Goal: Task Accomplishment & Management: Manage account settings

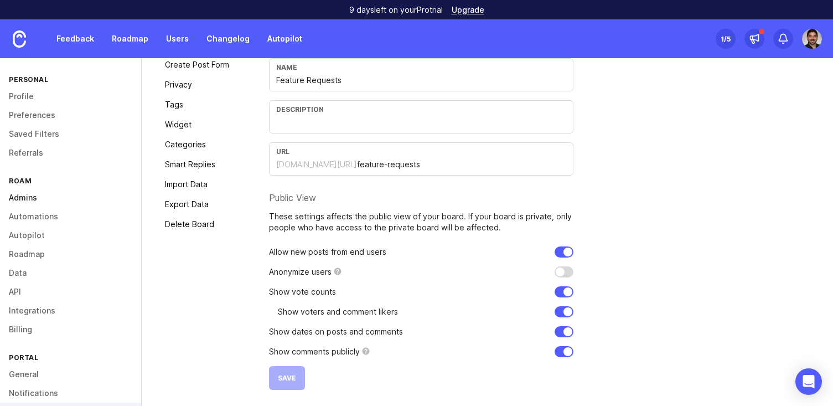
scroll to position [105, 0]
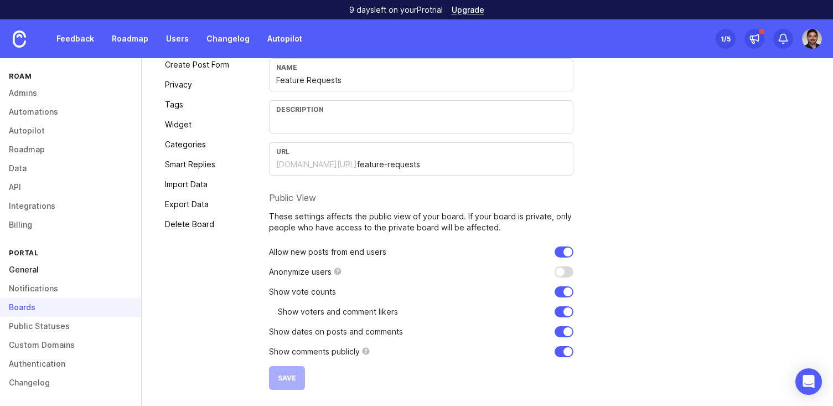
click at [30, 266] on link "General" at bounding box center [70, 269] width 141 height 19
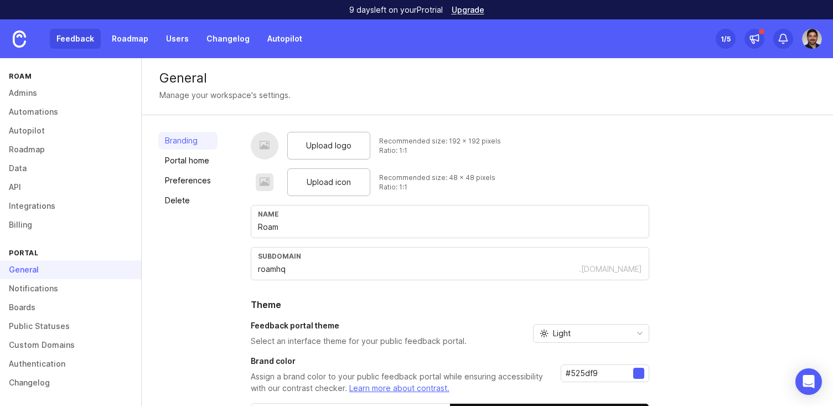
click at [80, 34] on link "Feedback" at bounding box center [75, 39] width 51 height 20
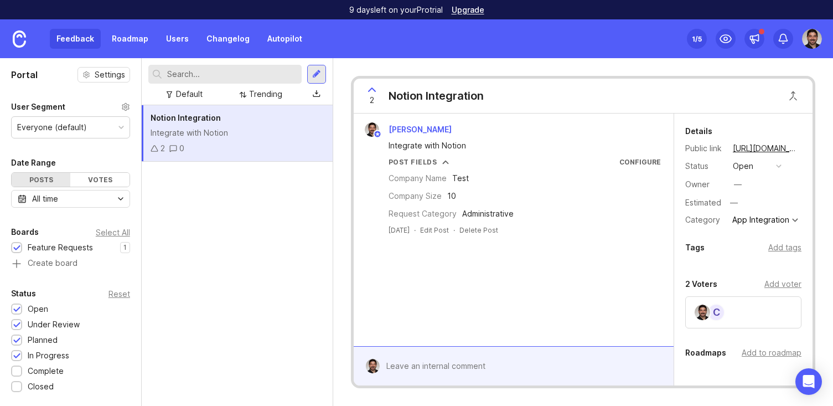
click at [156, 147] on icon at bounding box center [155, 149] width 8 height 8
click at [785, 286] on div "Add voter" at bounding box center [783, 284] width 37 height 12
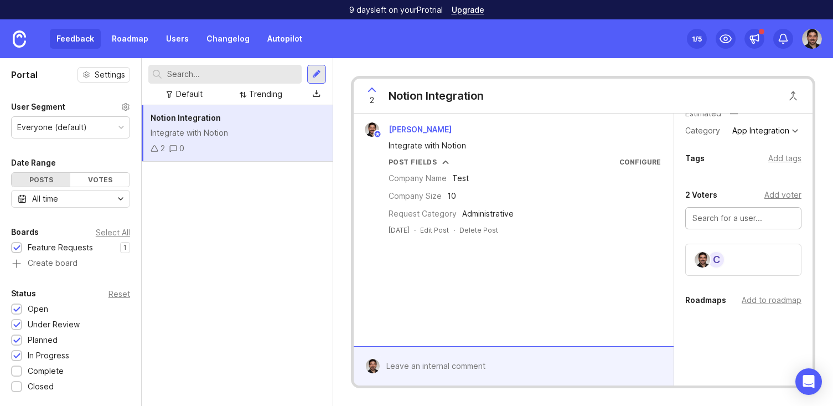
scroll to position [94, 0]
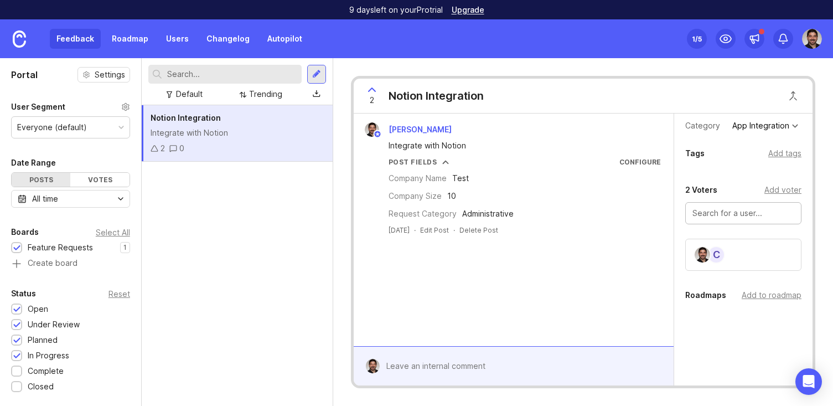
click at [708, 216] on input "text" at bounding box center [744, 213] width 102 height 12
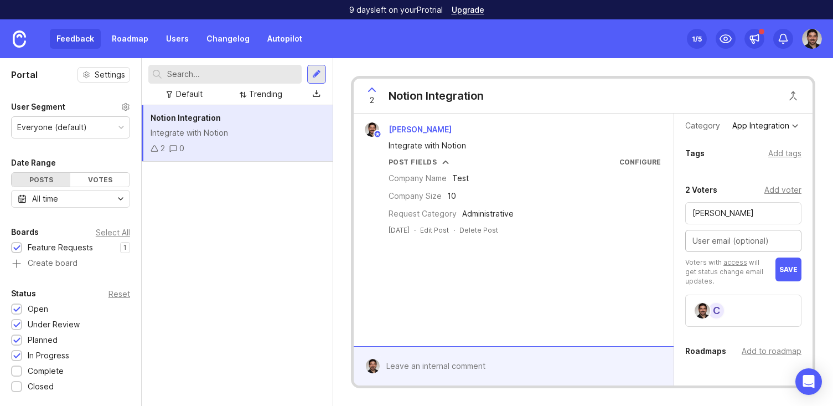
click at [732, 217] on input "[PERSON_NAME]" at bounding box center [744, 213] width 102 height 12
type input "[PERSON_NAME]"
click at [696, 246] on input "text" at bounding box center [744, 241] width 102 height 12
type input "[EMAIL_ADDRESS][DOMAIN_NAME]"
drag, startPoint x: 767, startPoint y: 238, endPoint x: 656, endPoint y: 240, distance: 111.3
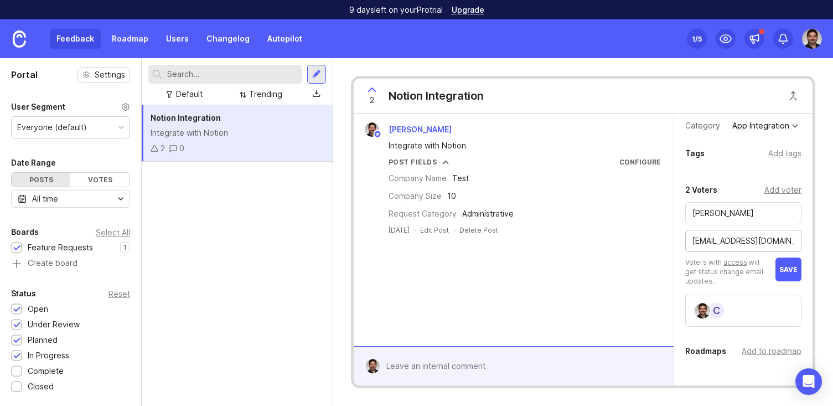
click at [656, 240] on div "[PERSON_NAME] Integrate with Notion Post Fields Configure Company Name Test Com…" at bounding box center [583, 249] width 459 height 272
click at [704, 240] on input "text" at bounding box center [744, 241] width 102 height 12
type input "o"
type input "[PERSON_NAME][EMAIL_ADDRESS][DOMAIN_NAME]"
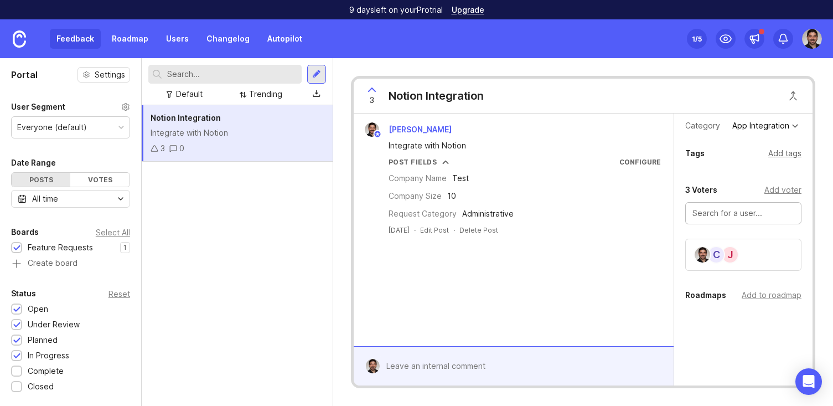
click at [780, 152] on div "Add tags" at bounding box center [784, 153] width 33 height 12
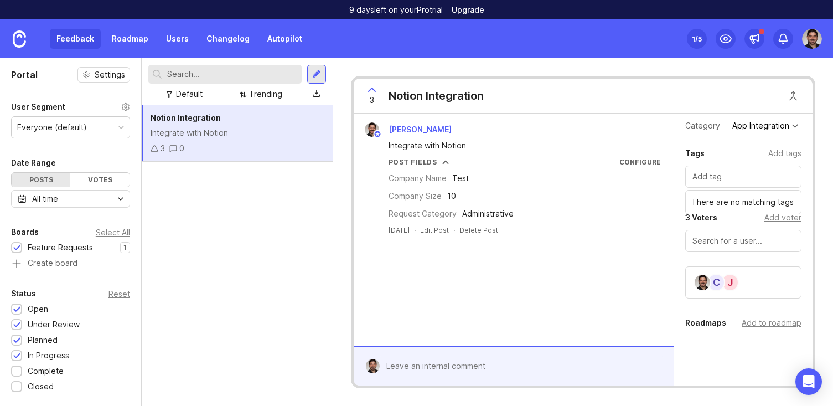
click at [742, 151] on div "Tags Add tags" at bounding box center [743, 153] width 116 height 13
click at [768, 122] on div "App Integration" at bounding box center [760, 126] width 57 height 8
click at [729, 140] on div "Details Public link [URL][DOMAIN_NAME] Status open Owner — Estimated — Category…" at bounding box center [743, 226] width 138 height 415
click at [762, 132] on div "App Integration" at bounding box center [765, 125] width 71 height 13
click at [698, 144] on div "Details Public link [URL][DOMAIN_NAME] Status open Owner — Estimated — Category…" at bounding box center [743, 226] width 138 height 415
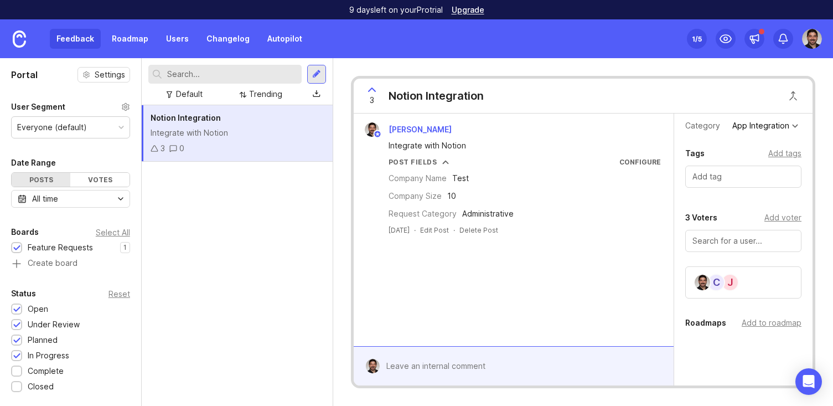
click at [342, 233] on div "3 Notion Integration [PERSON_NAME] Integrate with Notion Post Fields Configure …" at bounding box center [583, 232] width 500 height 348
click at [256, 70] on input "text" at bounding box center [232, 74] width 130 height 12
click at [310, 71] on div at bounding box center [316, 74] width 19 height 19
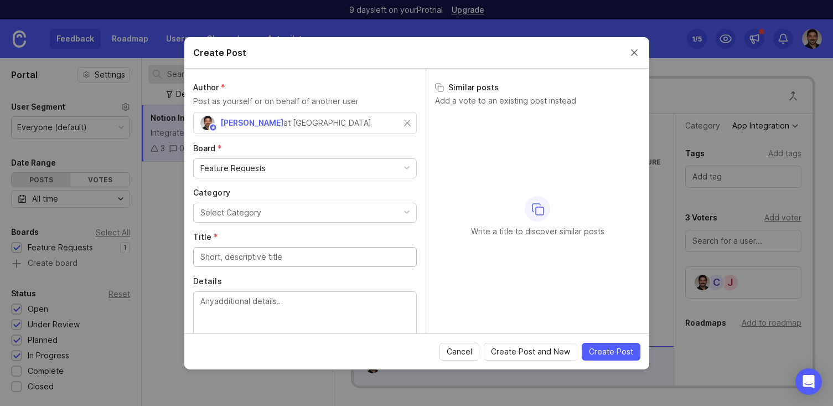
click at [285, 208] on button "Select Category" at bounding box center [305, 213] width 224 height 20
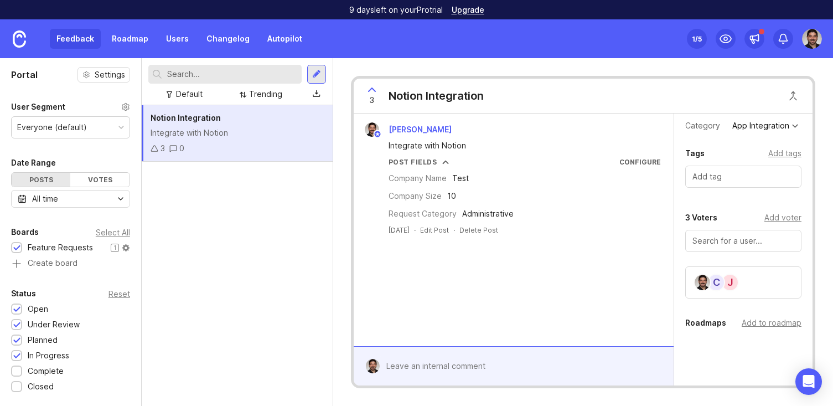
click at [14, 245] on div at bounding box center [16, 248] width 7 height 8
click at [19, 249] on div at bounding box center [16, 248] width 7 height 8
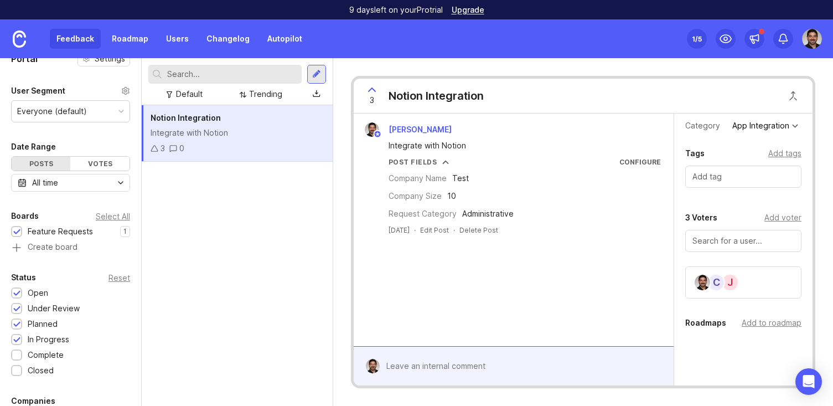
scroll to position [30, 0]
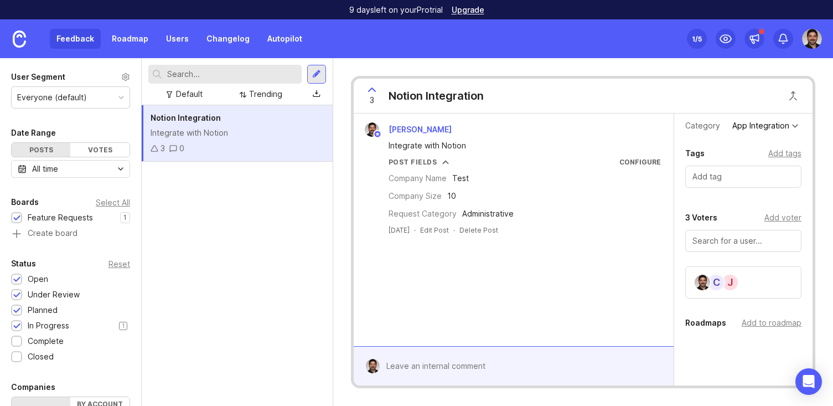
click at [20, 326] on div at bounding box center [16, 325] width 11 height 11
click at [19, 311] on div at bounding box center [16, 311] width 7 height 8
click at [19, 310] on div at bounding box center [16, 311] width 7 height 8
click at [18, 323] on div at bounding box center [16, 326] width 7 height 8
click at [18, 343] on div at bounding box center [16, 342] width 7 height 8
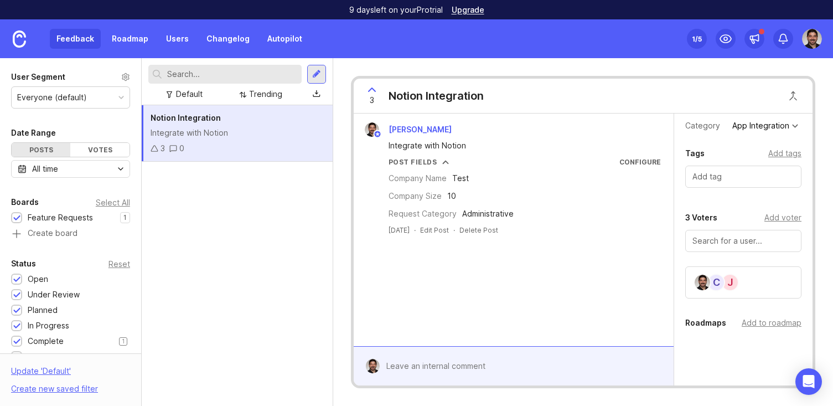
click at [18, 340] on div at bounding box center [16, 342] width 7 height 8
click at [18, 356] on div at bounding box center [16, 357] width 7 height 8
click at [18, 352] on div at bounding box center [16, 356] width 11 height 11
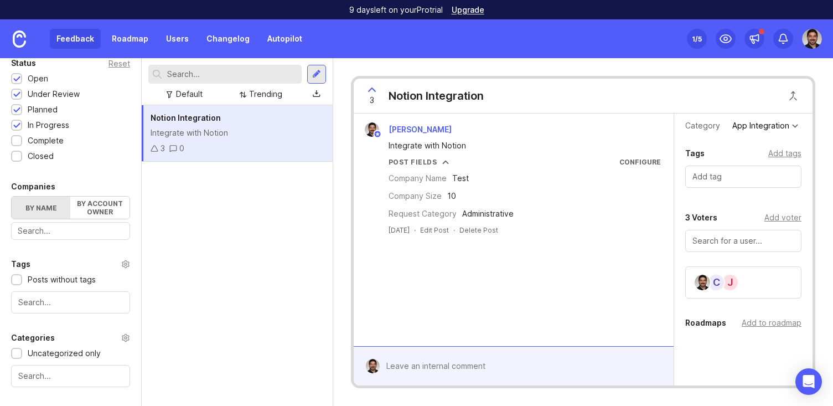
scroll to position [238, 0]
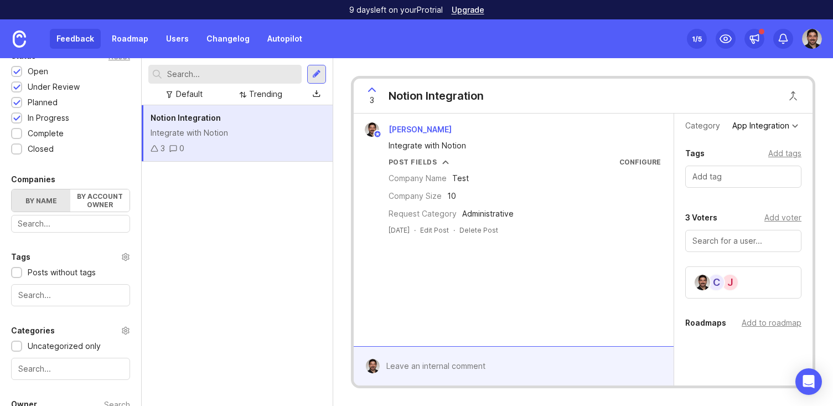
click at [41, 203] on label "By name" at bounding box center [41, 200] width 59 height 22
click at [12, 189] on input "By name" at bounding box center [12, 189] width 0 height 0
click at [40, 231] on div at bounding box center [70, 224] width 119 height 18
click at [184, 242] on div "Notion Integration Integrate with Notion 3 0" at bounding box center [237, 255] width 191 height 301
click at [246, 144] on div "3 0" at bounding box center [237, 148] width 173 height 12
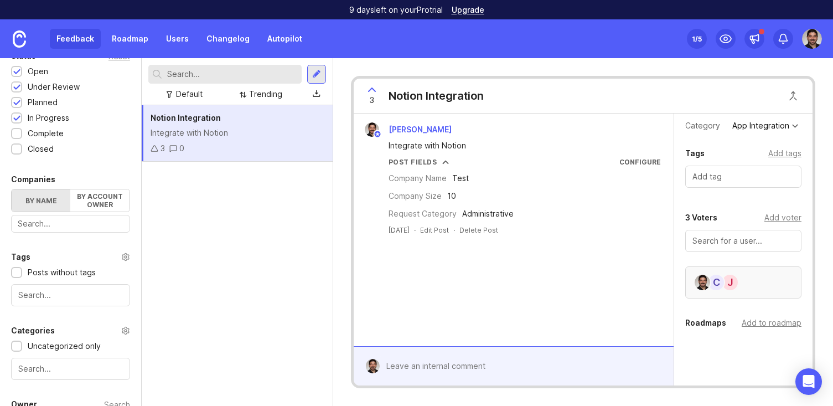
click at [751, 284] on div "[PERSON_NAME]" at bounding box center [743, 282] width 116 height 32
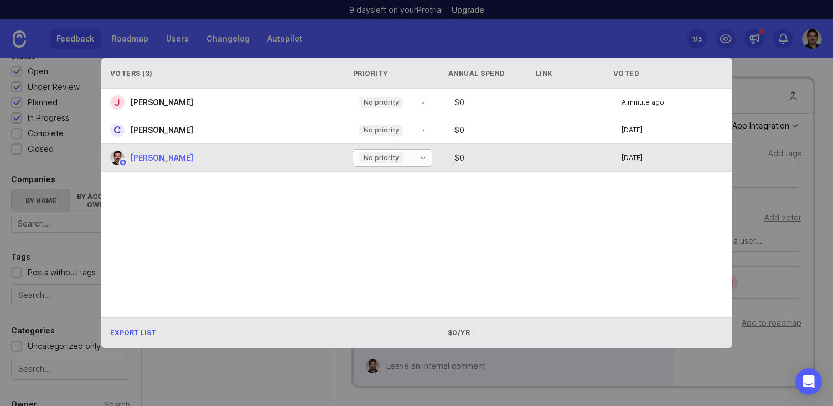
click at [388, 149] on div "No priority" at bounding box center [393, 158] width 80 height 18
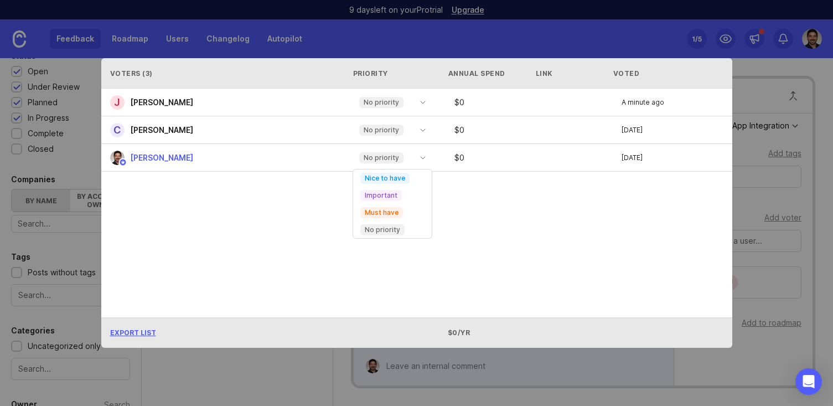
click at [520, 262] on div "J [PERSON_NAME] No priority $ 0 A minute ago C [PERSON_NAME] No priority $ 0 [D…" at bounding box center [416, 203] width 631 height 228
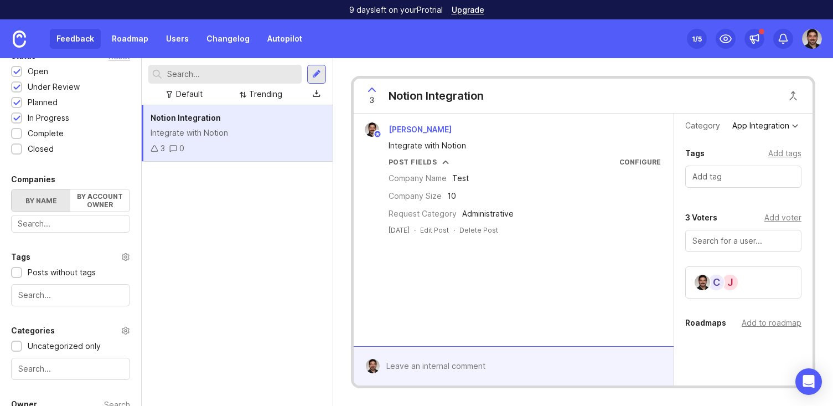
scroll to position [302, 0]
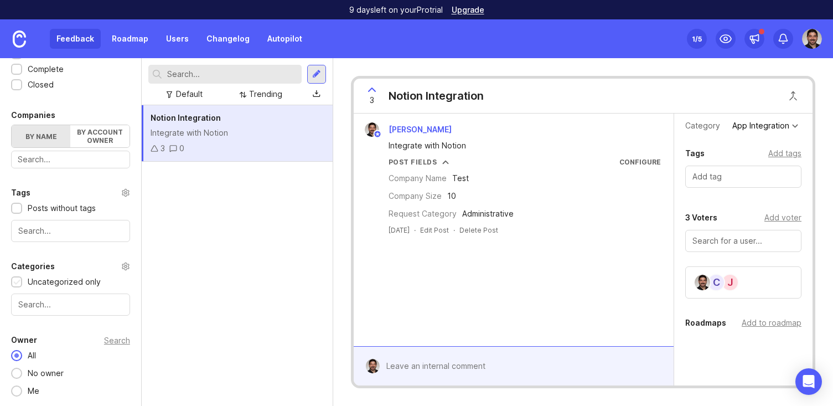
click at [18, 281] on div at bounding box center [16, 282] width 7 height 8
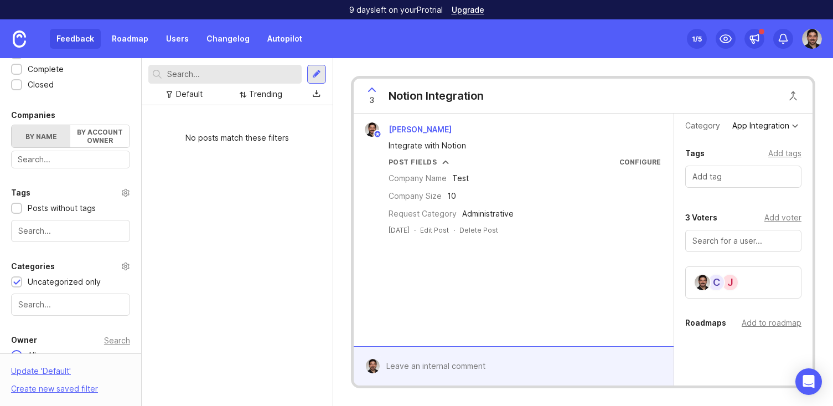
click at [18, 281] on div at bounding box center [16, 282] width 7 height 8
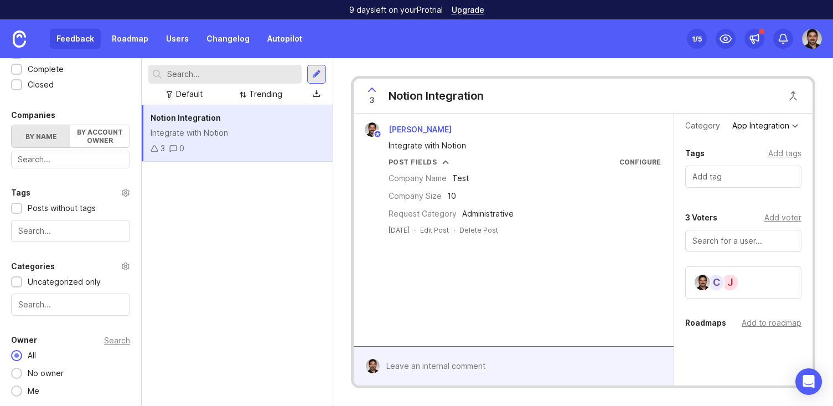
click at [197, 136] on div "Integrate with Notion" at bounding box center [237, 133] width 173 height 12
click at [730, 231] on div at bounding box center [743, 241] width 116 height 22
click at [735, 174] on input "text" at bounding box center [744, 177] width 102 height 12
click at [533, 292] on div "[PERSON_NAME] Integrate with Notion Post Fields Configure Company Name Test Com…" at bounding box center [514, 229] width 320 height 233
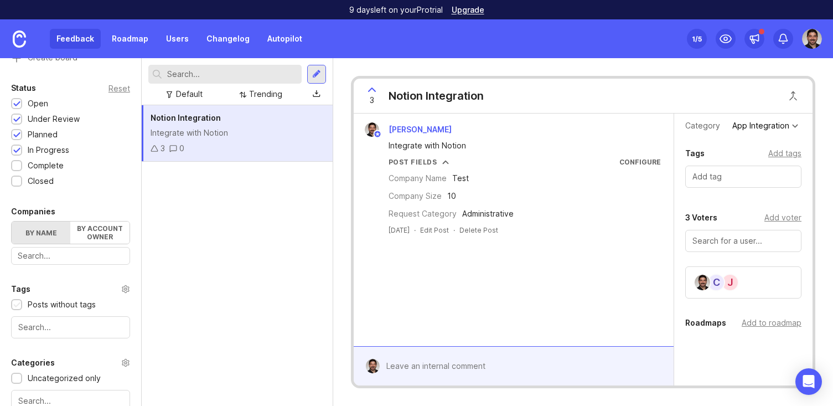
scroll to position [250, 0]
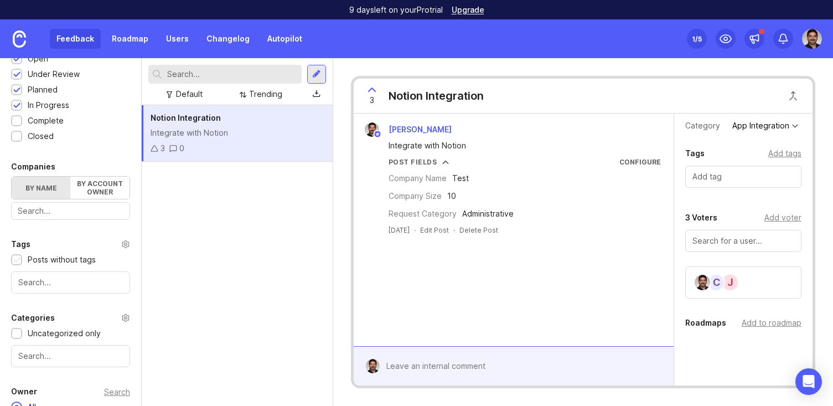
click at [20, 261] on div at bounding box center [16, 259] width 11 height 11
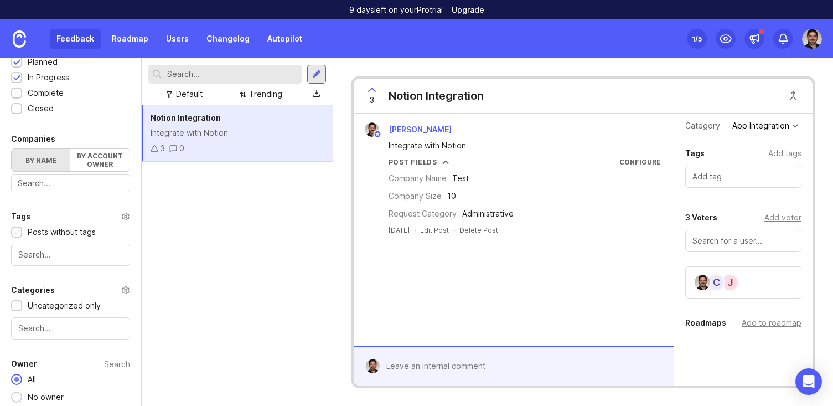
scroll to position [302, 0]
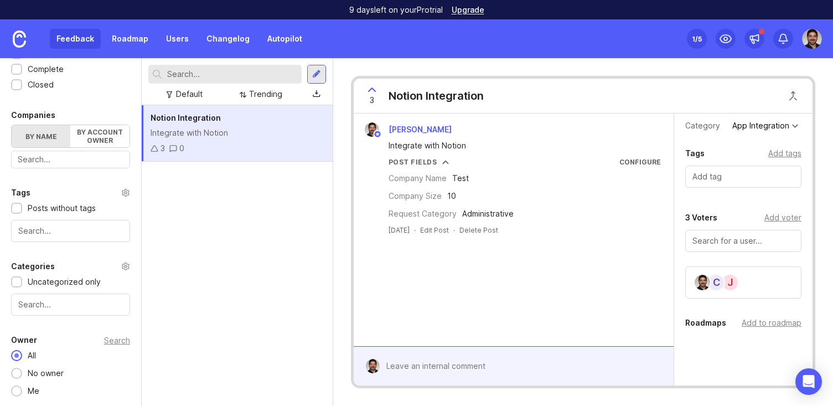
click at [30, 301] on input "text" at bounding box center [70, 304] width 105 height 12
click at [140, 293] on div at bounding box center [139, 232] width 6 height 348
click at [215, 344] on div "Notion Integration Integrate with Notion 3 0" at bounding box center [237, 255] width 191 height 301
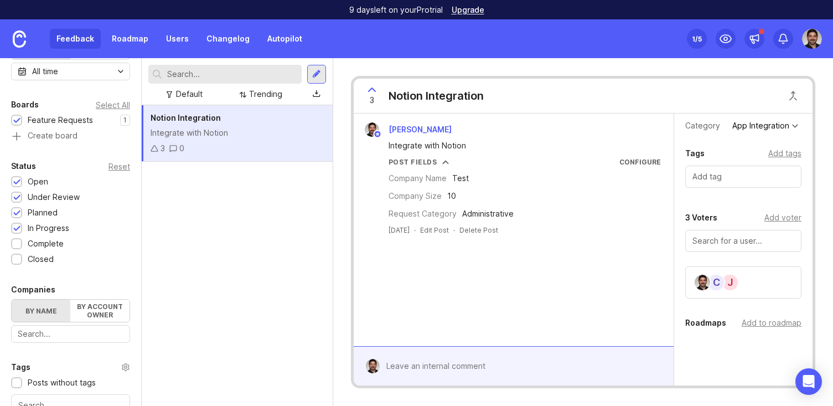
scroll to position [0, 0]
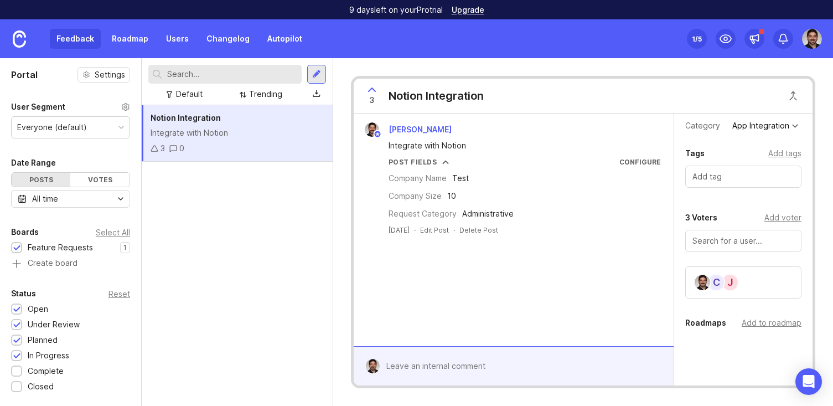
click at [229, 324] on div "Notion Integration Integrate with Notion 3 0" at bounding box center [237, 255] width 191 height 301
click at [285, 283] on div "Notion Integration Integrate with Notion 3 0" at bounding box center [237, 255] width 191 height 301
click at [317, 72] on div at bounding box center [316, 74] width 9 height 10
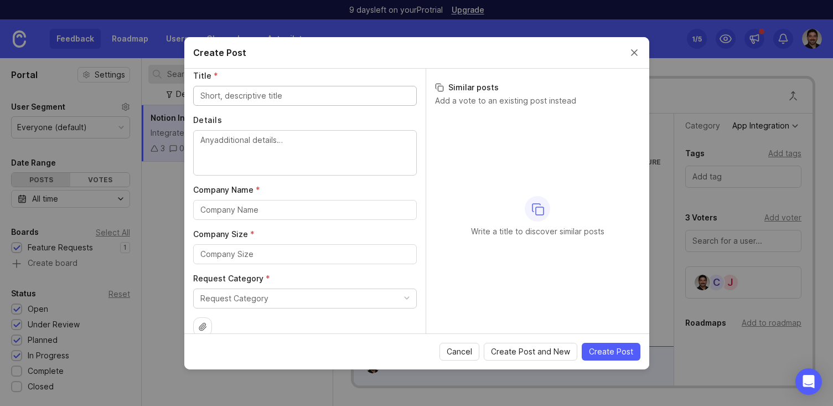
scroll to position [177, 0]
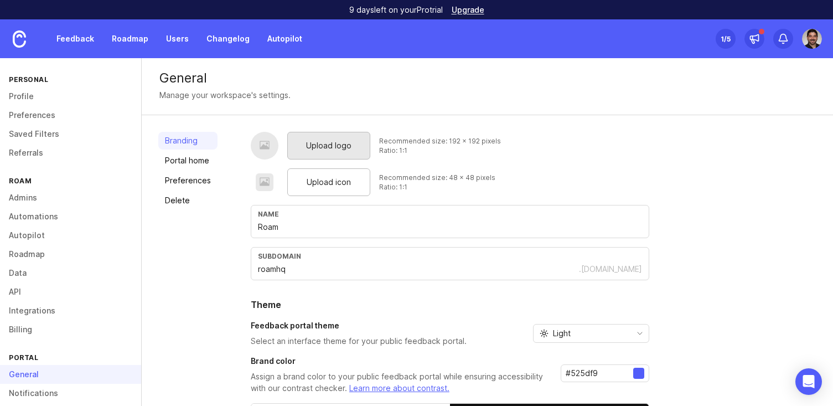
click at [306, 140] on span "Upload logo" at bounding box center [328, 146] width 45 height 12
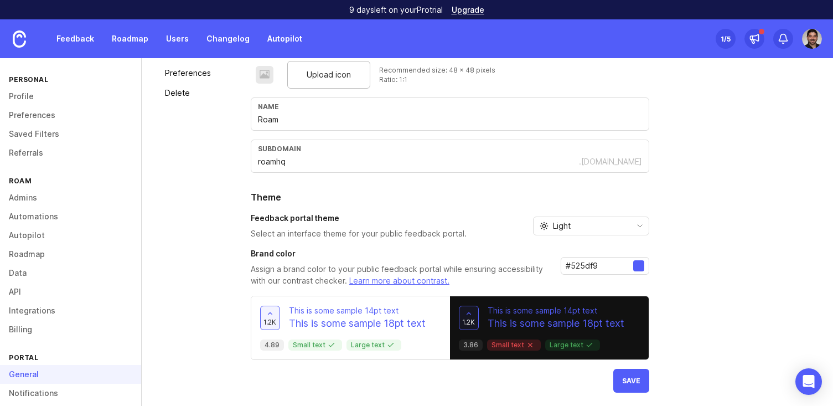
scroll to position [110, 0]
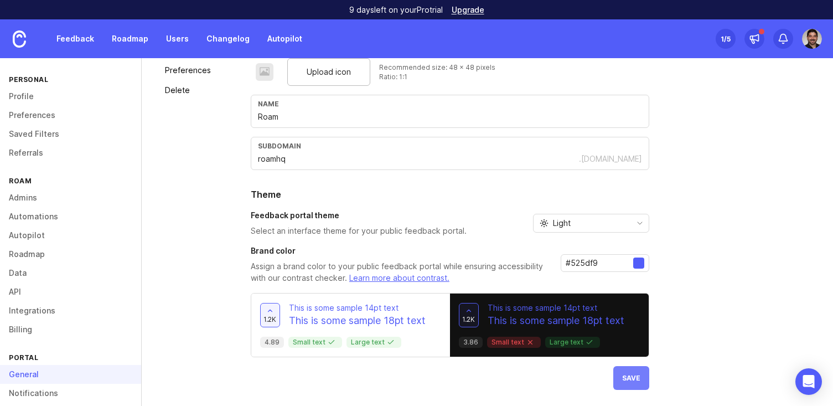
click at [622, 375] on span "Save" at bounding box center [631, 378] width 18 height 8
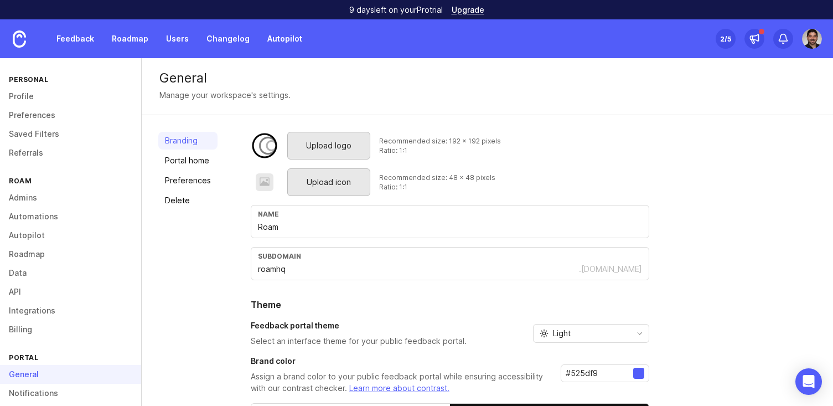
click at [322, 187] on span "Upload icon" at bounding box center [329, 182] width 44 height 12
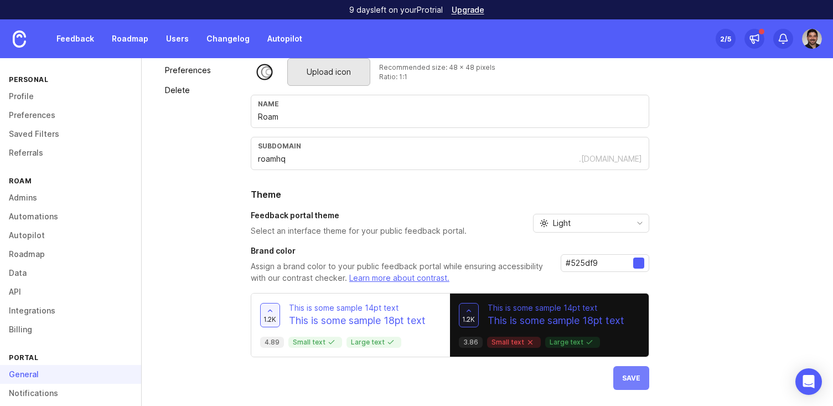
click at [630, 370] on button "Save" at bounding box center [631, 378] width 36 height 24
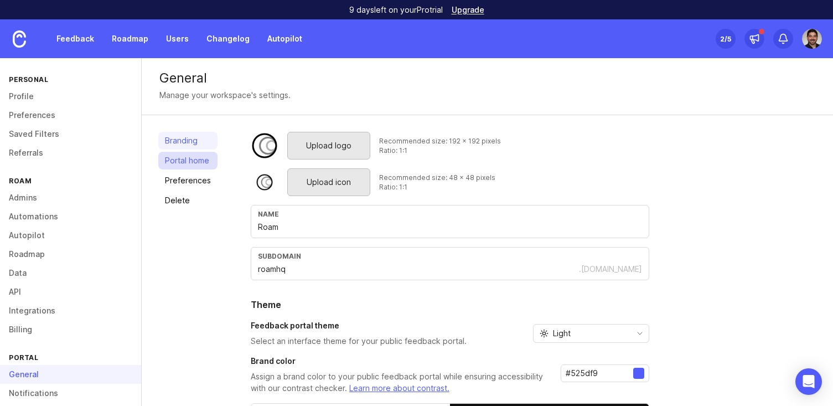
click at [190, 169] on link "Portal home" at bounding box center [187, 161] width 59 height 18
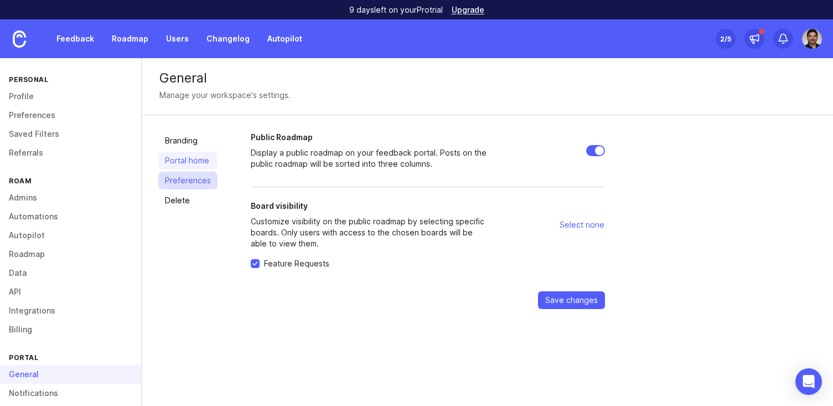
click at [189, 183] on link "Preferences" at bounding box center [187, 181] width 59 height 18
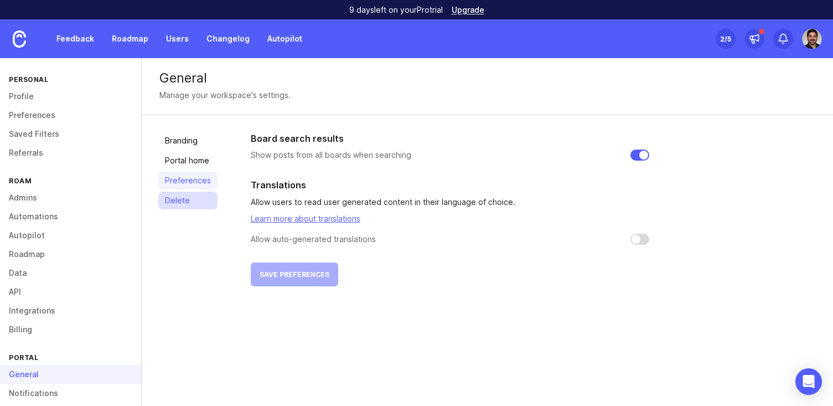
click at [182, 195] on link "Delete" at bounding box center [187, 201] width 59 height 18
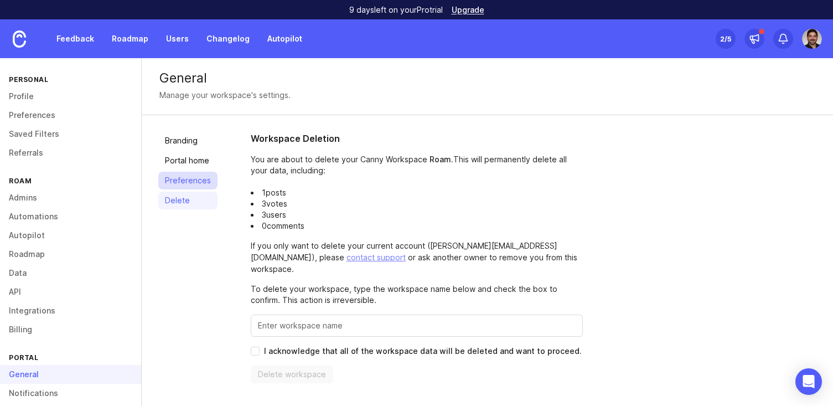
click at [193, 177] on link "Preferences" at bounding box center [187, 181] width 59 height 18
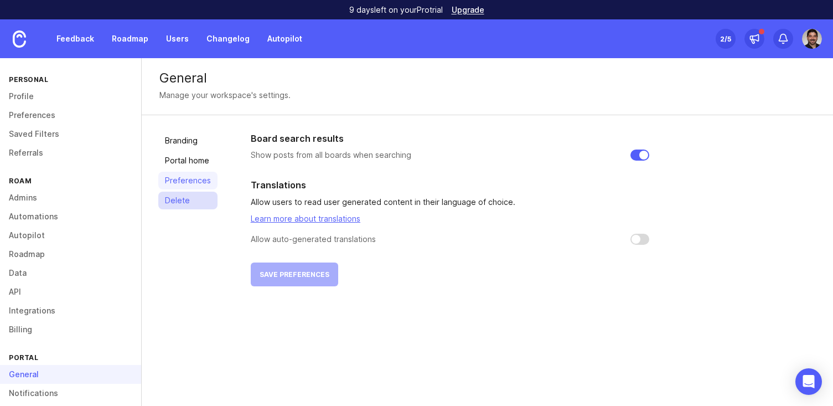
click at [184, 194] on link "Delete" at bounding box center [187, 201] width 59 height 18
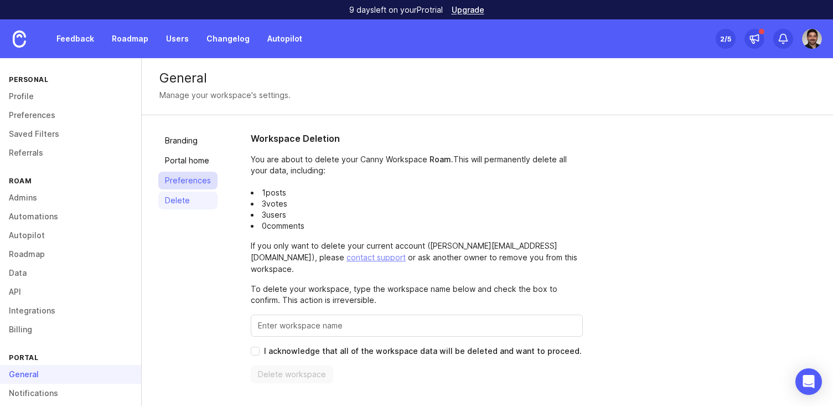
click at [195, 175] on link "Preferences" at bounding box center [187, 181] width 59 height 18
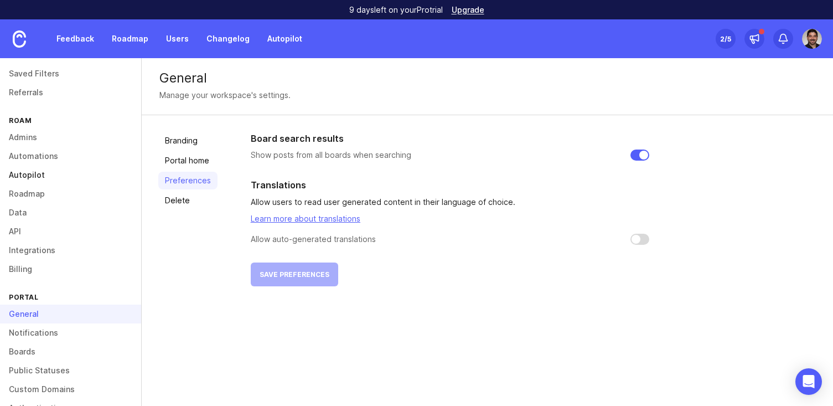
scroll to position [64, 0]
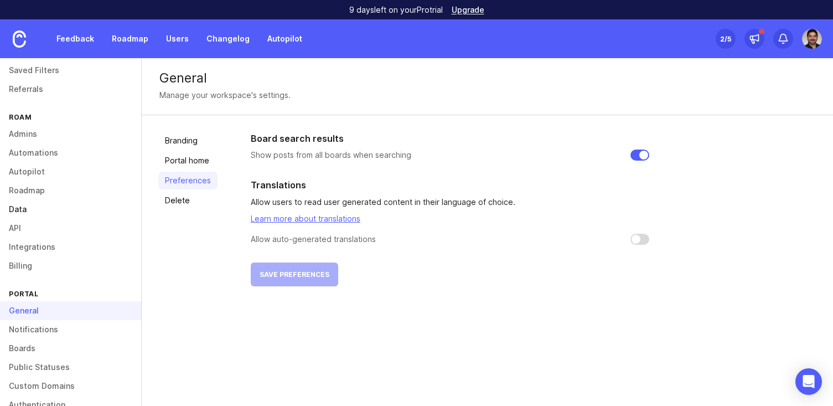
click at [24, 207] on link "Data" at bounding box center [70, 209] width 141 height 19
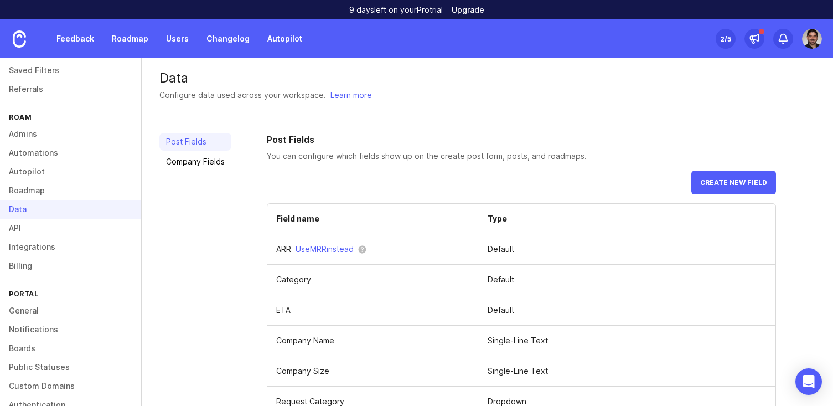
scroll to position [28, 0]
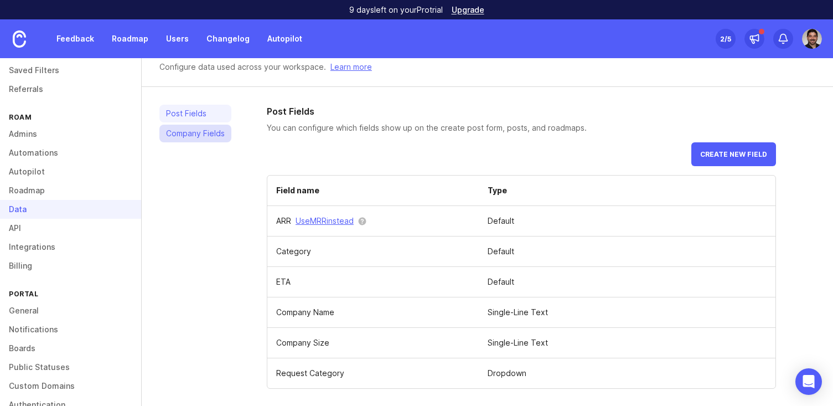
click at [210, 135] on link "Company Fields" at bounding box center [195, 134] width 72 height 18
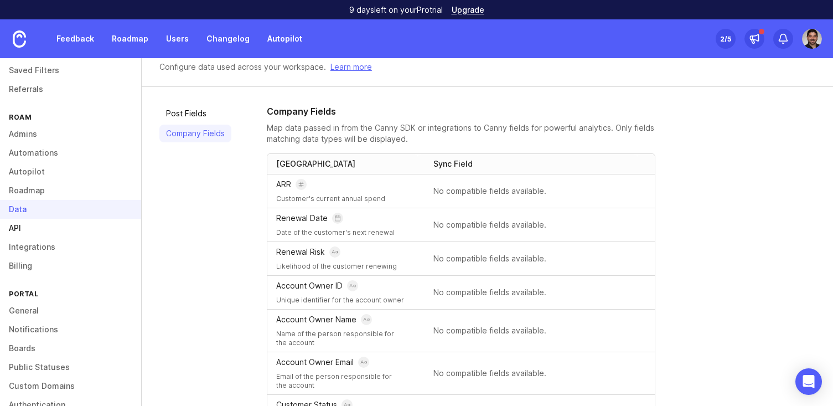
click at [61, 233] on link "API" at bounding box center [70, 228] width 141 height 19
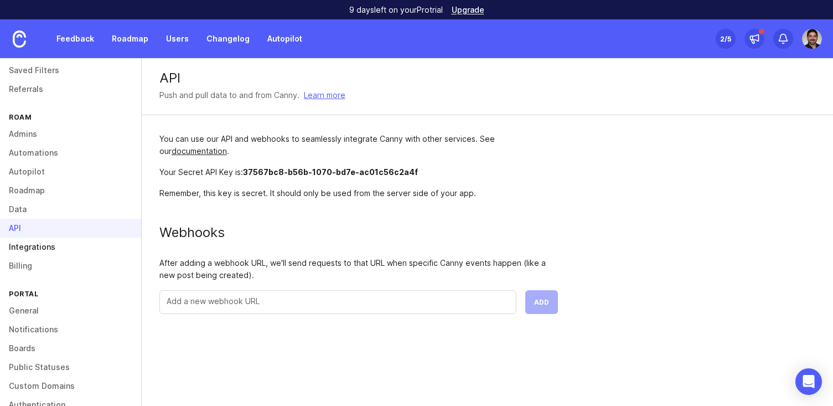
click at [60, 249] on link "Integrations" at bounding box center [70, 247] width 141 height 19
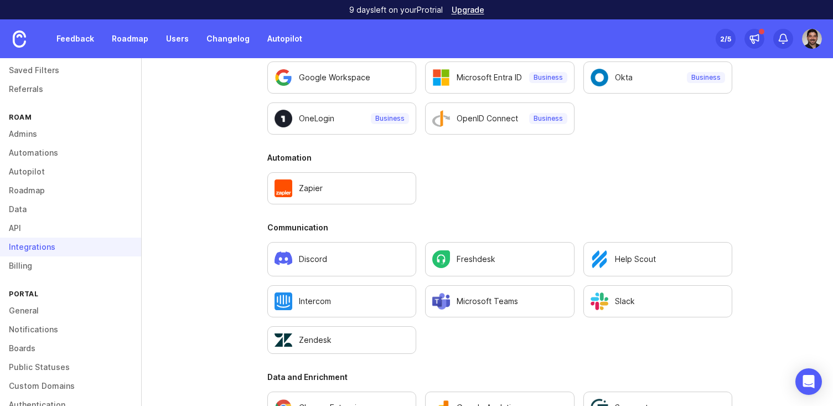
scroll to position [541, 0]
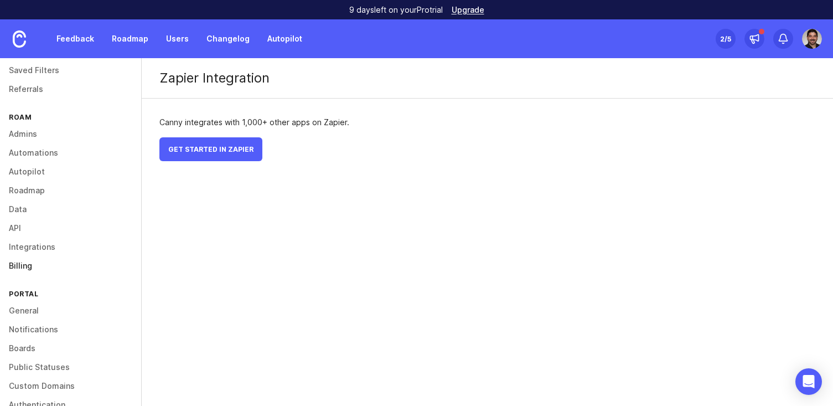
scroll to position [105, 0]
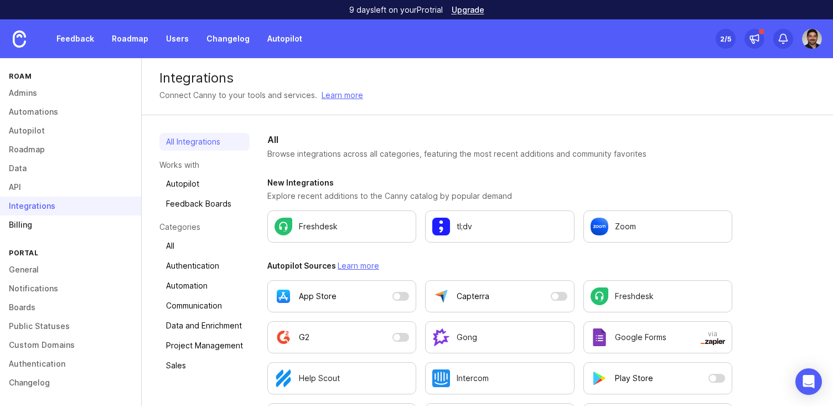
click at [27, 224] on link "Billing" at bounding box center [70, 224] width 141 height 19
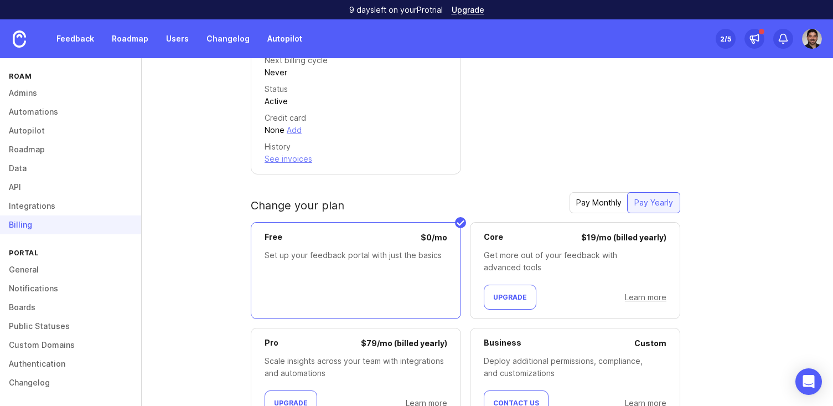
scroll to position [289, 0]
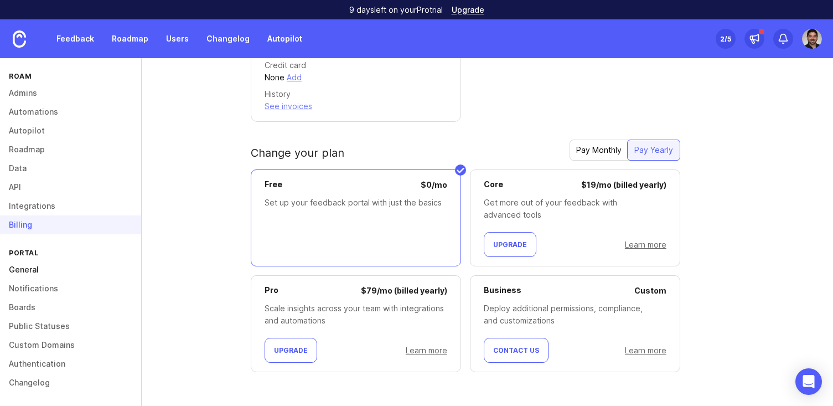
click at [22, 266] on link "General" at bounding box center [70, 269] width 141 height 19
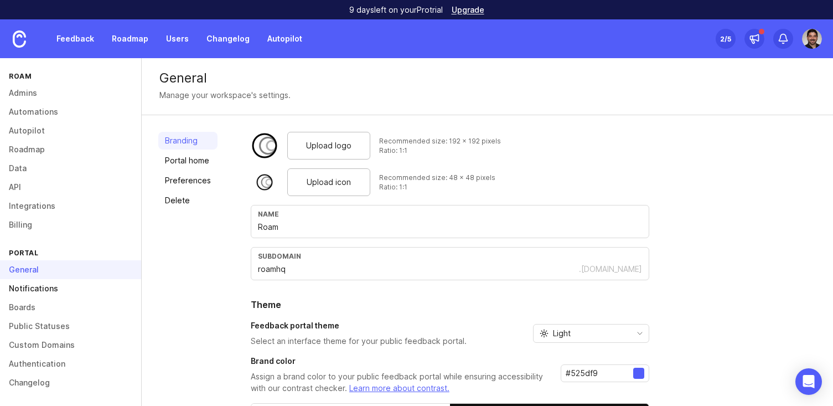
click at [24, 288] on link "Notifications" at bounding box center [70, 288] width 141 height 19
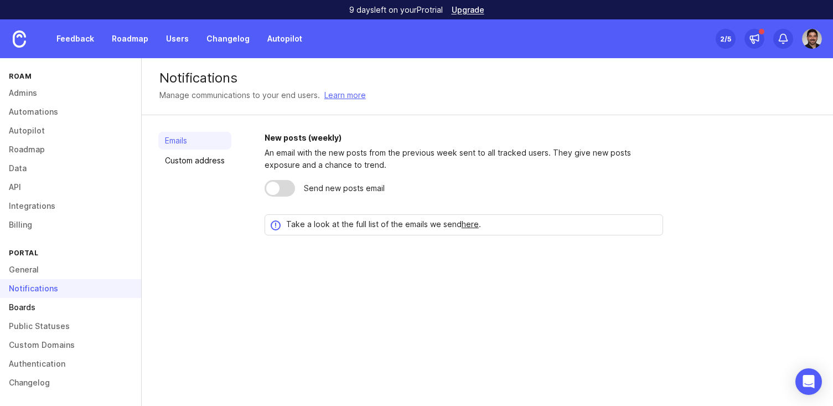
click at [39, 306] on link "Boards" at bounding box center [70, 307] width 141 height 19
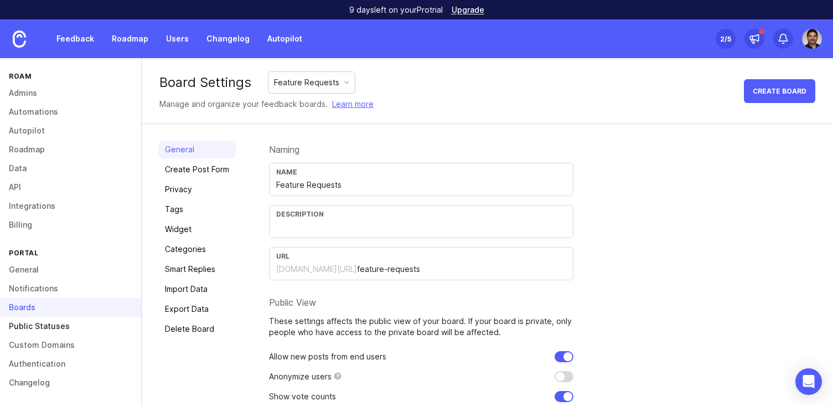
click at [43, 326] on link "Public Statuses" at bounding box center [70, 326] width 141 height 19
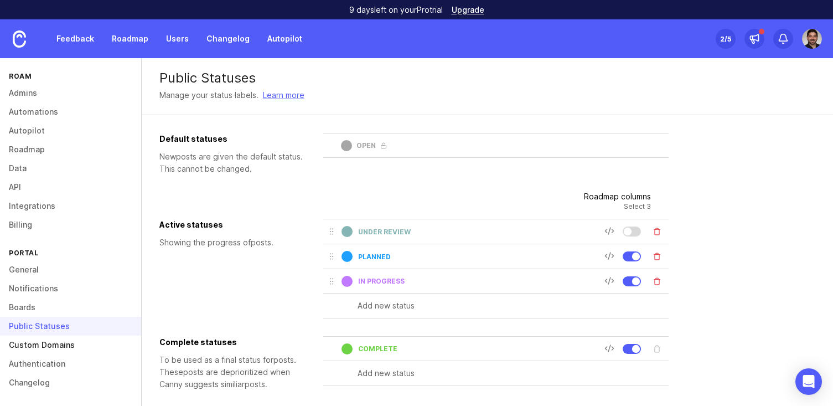
click at [39, 342] on link "Custom Domains" at bounding box center [70, 345] width 141 height 19
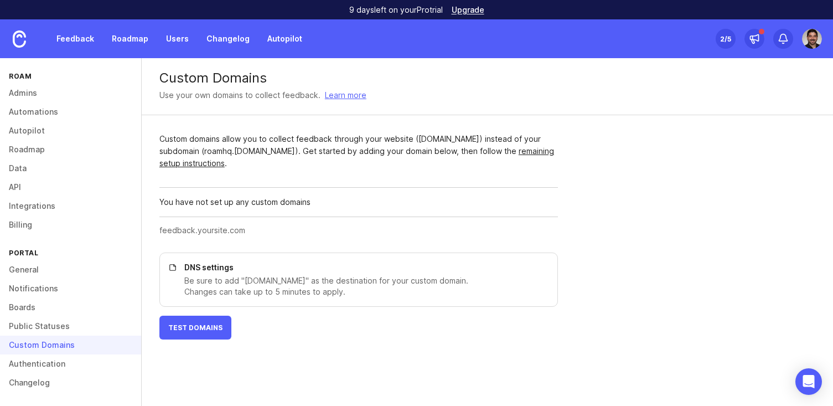
click at [41, 354] on div "Custom Domains" at bounding box center [70, 345] width 141 height 19
click at [39, 361] on link "Authentication" at bounding box center [70, 363] width 141 height 19
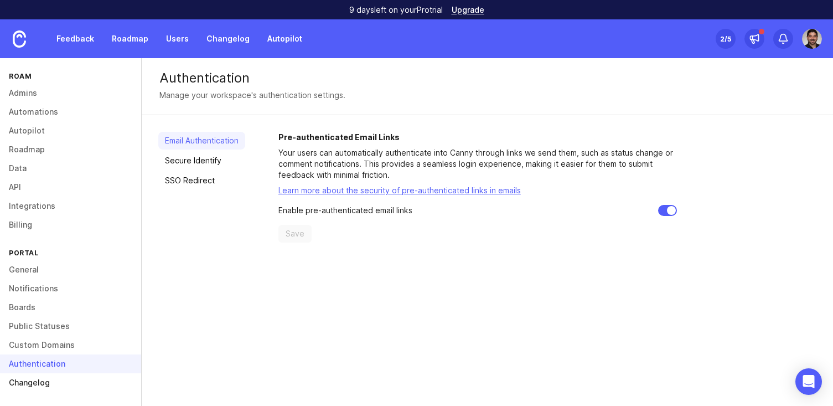
click at [33, 379] on link "Changelog" at bounding box center [70, 382] width 141 height 19
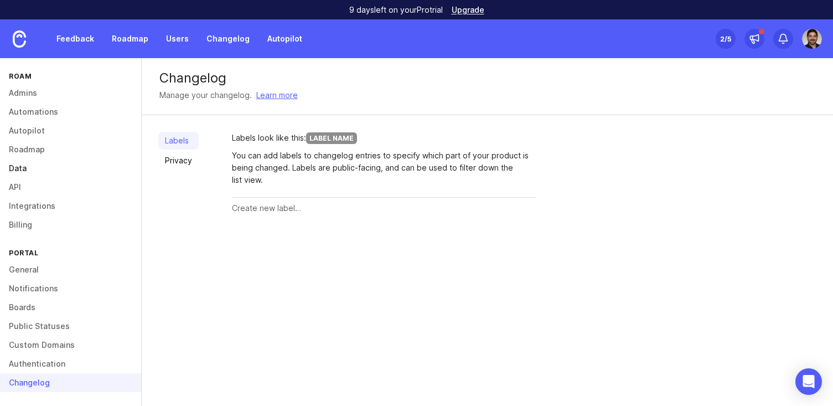
click at [23, 172] on link "Data" at bounding box center [70, 168] width 141 height 19
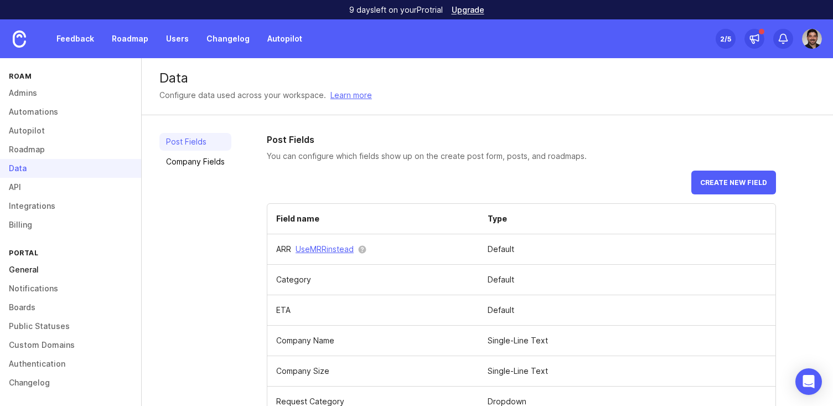
click at [33, 271] on link "General" at bounding box center [70, 269] width 141 height 19
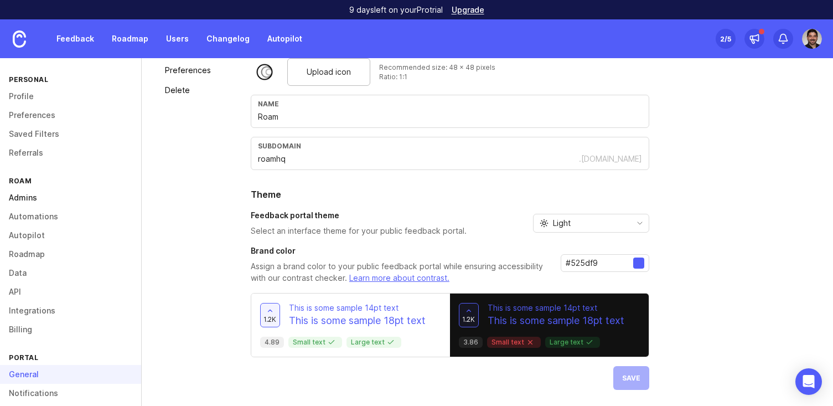
click at [17, 198] on link "Admins" at bounding box center [70, 197] width 141 height 19
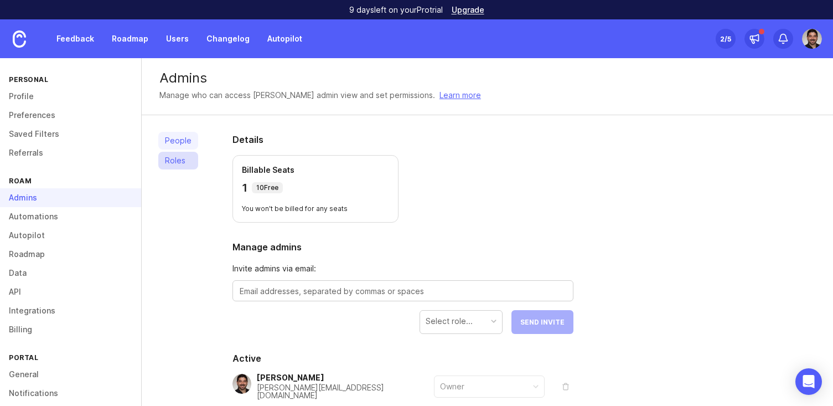
click at [172, 163] on link "Roles" at bounding box center [178, 161] width 40 height 18
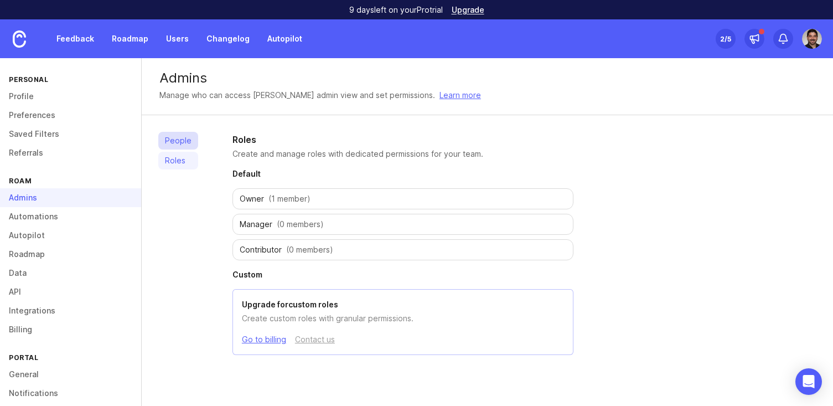
click at [172, 147] on link "People" at bounding box center [178, 141] width 40 height 18
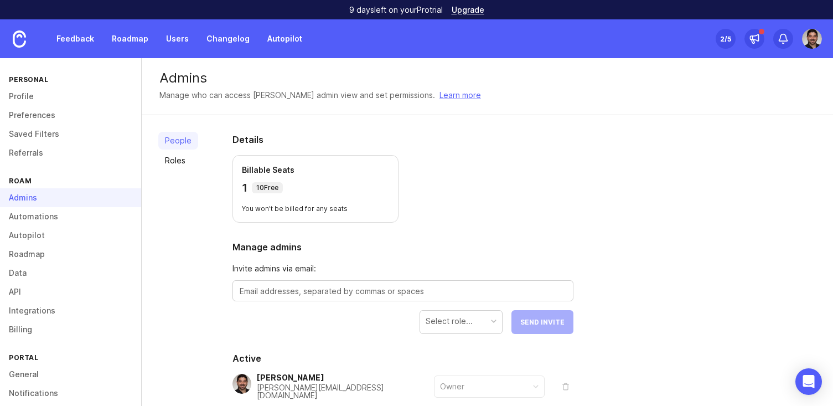
scroll to position [60, 0]
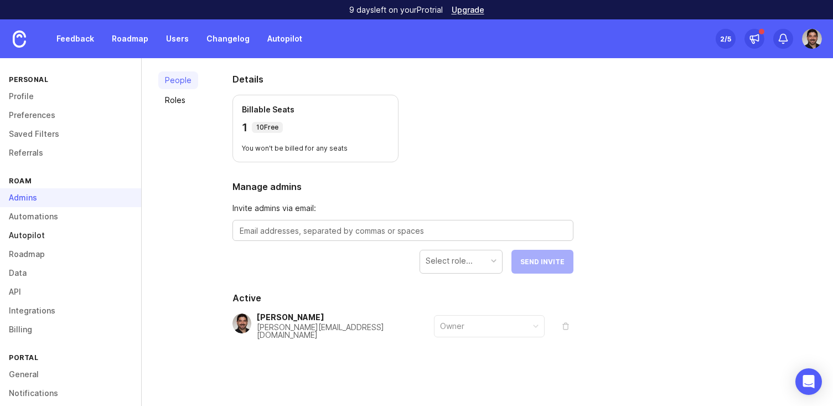
click at [40, 233] on link "Autopilot" at bounding box center [70, 235] width 141 height 19
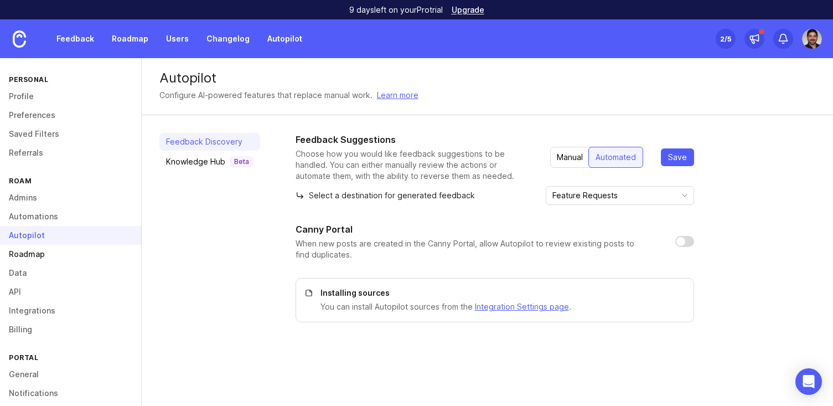
click at [28, 255] on link "Roadmap" at bounding box center [70, 254] width 141 height 19
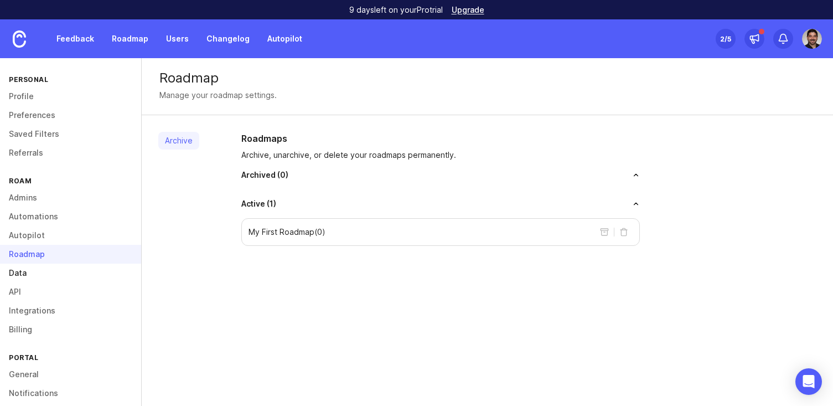
click at [22, 281] on link "Data" at bounding box center [70, 273] width 141 height 19
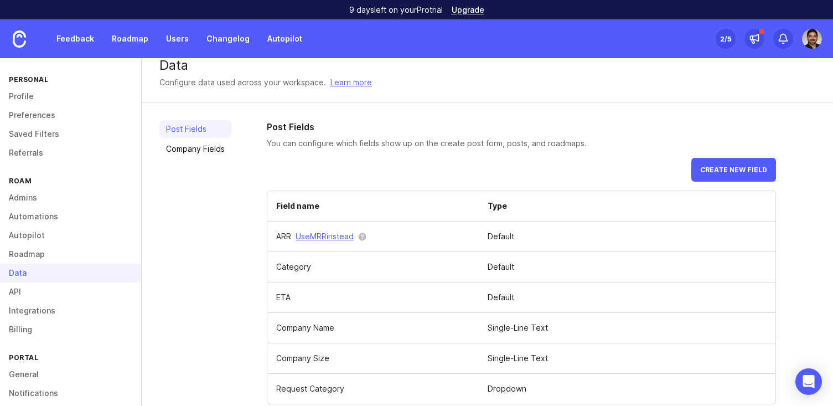
scroll to position [28, 0]
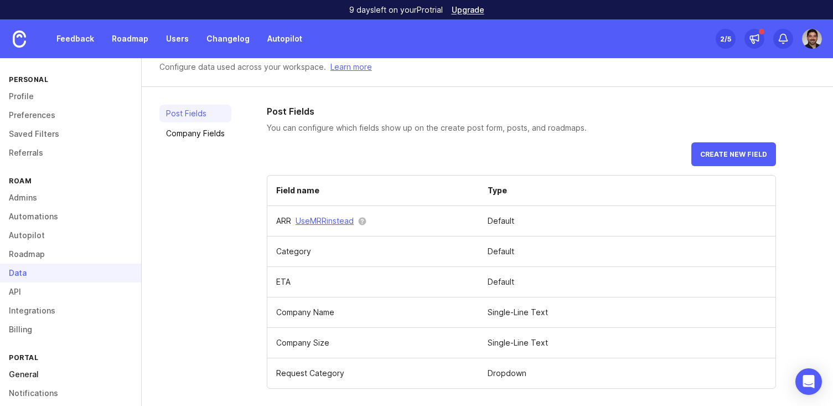
click at [35, 377] on link "General" at bounding box center [70, 374] width 141 height 19
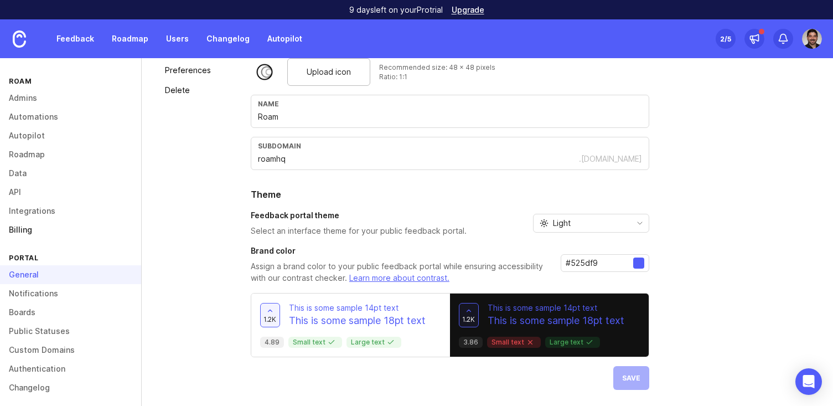
scroll to position [101, 0]
click at [37, 290] on link "Notifications" at bounding box center [70, 292] width 141 height 19
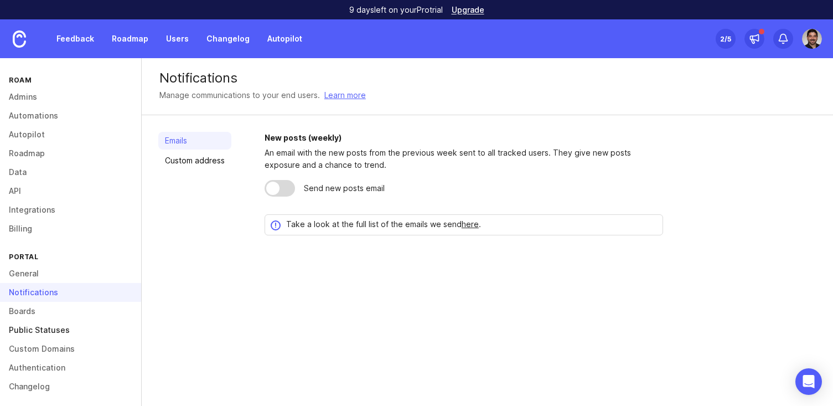
click at [38, 322] on link "Public Statuses" at bounding box center [70, 330] width 141 height 19
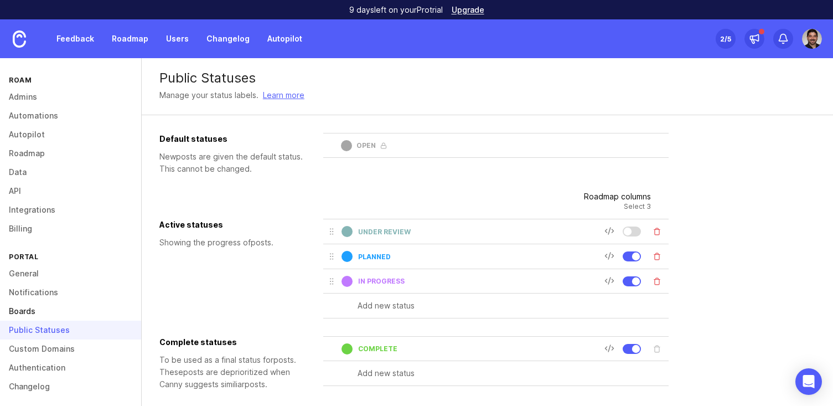
click at [34, 313] on link "Boards" at bounding box center [70, 311] width 141 height 19
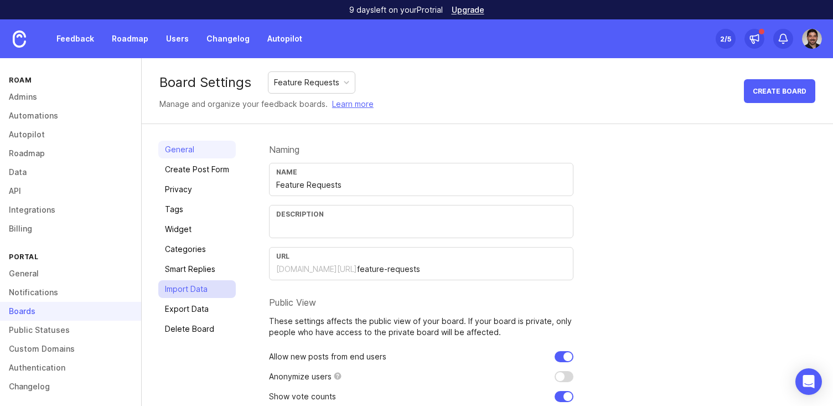
click at [205, 288] on link "Import Data" at bounding box center [197, 289] width 78 height 18
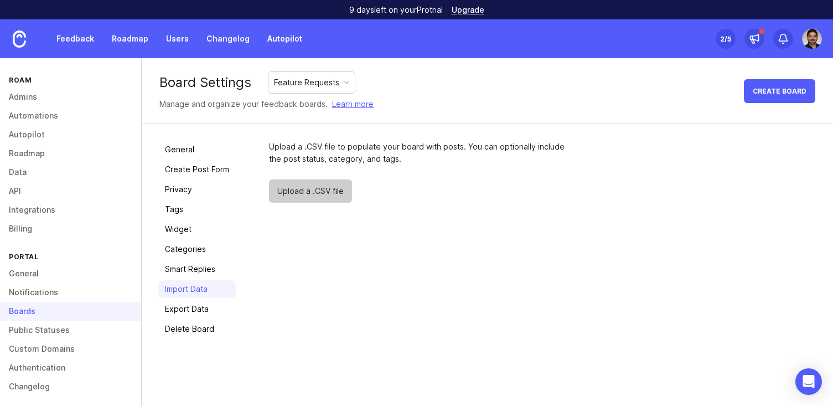
click at [310, 184] on span "Upload a .CSV file" at bounding box center [310, 190] width 83 height 23
click at [305, 191] on span "Upload a .CSV file" at bounding box center [310, 190] width 83 height 23
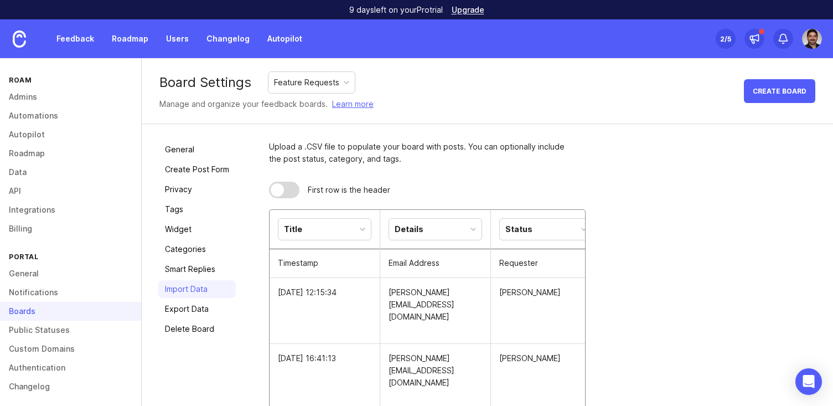
click at [281, 192] on div at bounding box center [277, 189] width 13 height 13
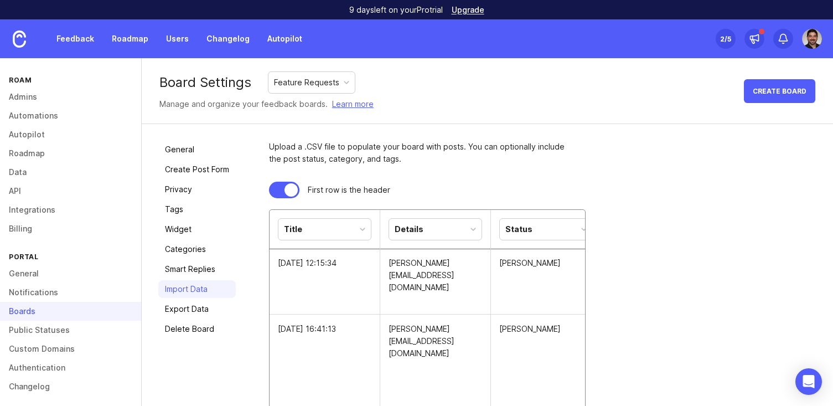
click at [283, 192] on div at bounding box center [284, 190] width 30 height 17
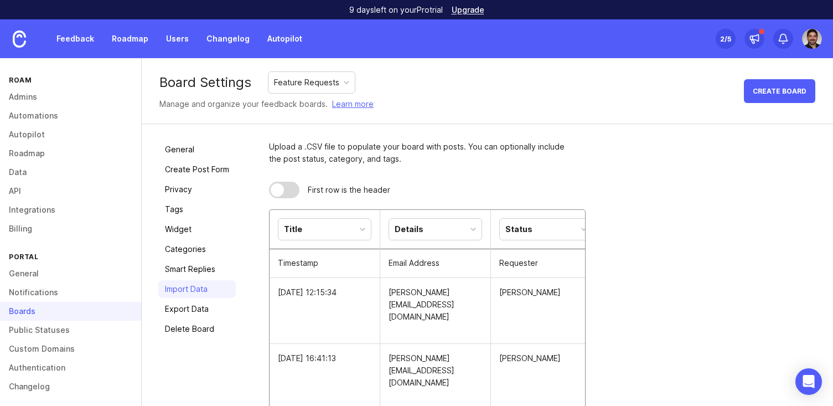
click at [283, 192] on div at bounding box center [284, 190] width 30 height 17
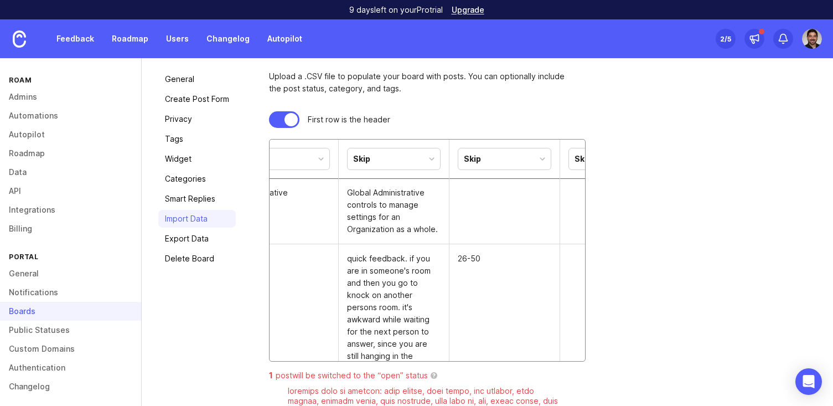
scroll to position [0, 613]
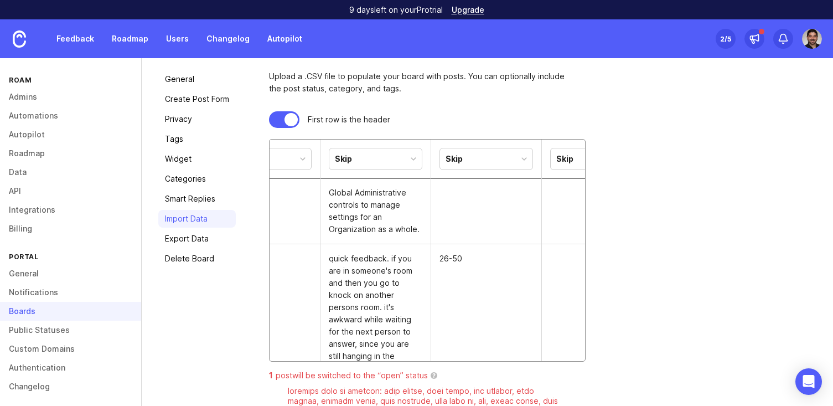
click at [399, 159] on div "Skip" at bounding box center [375, 158] width 92 height 21
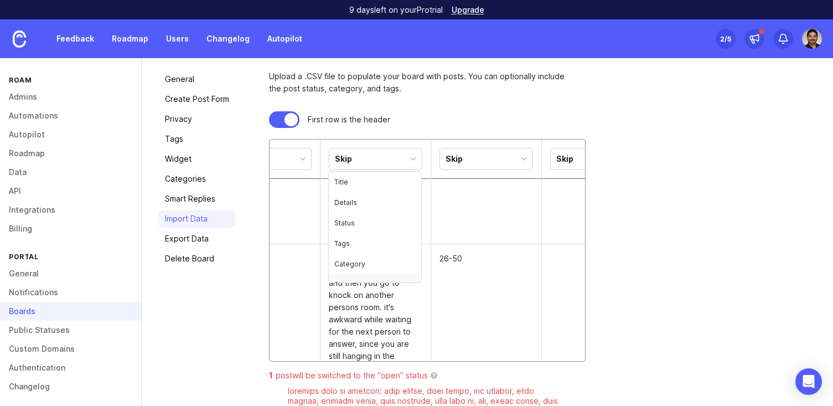
click at [467, 212] on td at bounding box center [486, 211] width 111 height 66
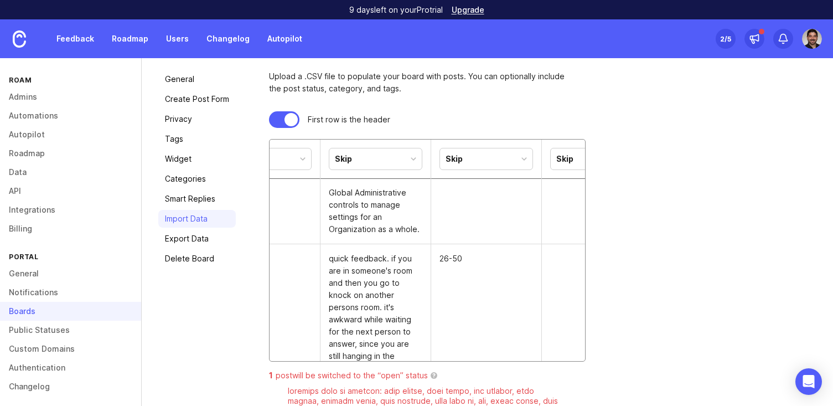
click at [486, 162] on div "Skip" at bounding box center [486, 158] width 92 height 21
click at [481, 307] on td "26-50" at bounding box center [486, 344] width 111 height 200
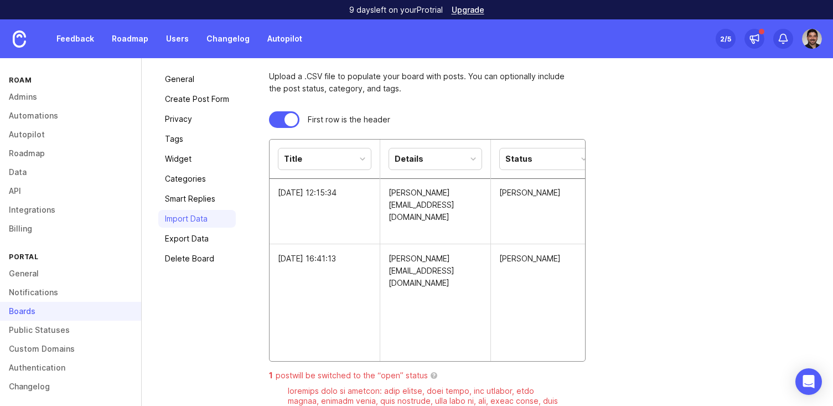
scroll to position [0, 3]
click at [416, 154] on div "Details" at bounding box center [405, 159] width 29 height 12
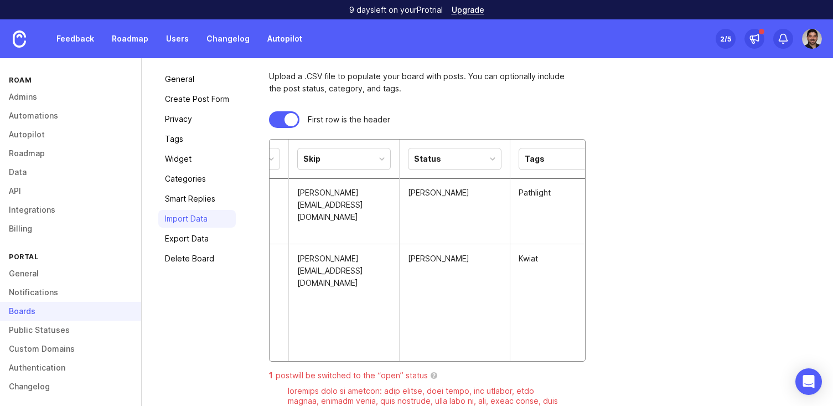
scroll to position [0, 92]
click at [441, 168] on div "Status" at bounding box center [454, 158] width 92 height 21
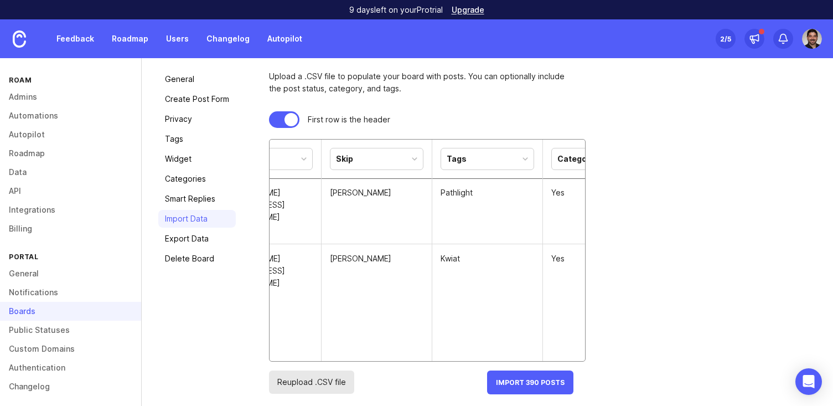
scroll to position [0, 182]
click at [468, 161] on div "Tags" at bounding box center [475, 158] width 92 height 21
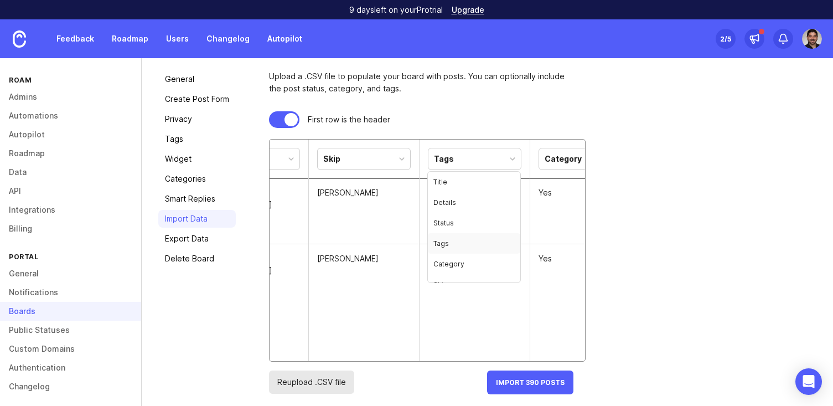
click at [426, 334] on td "Kwiat" at bounding box center [475, 344] width 111 height 200
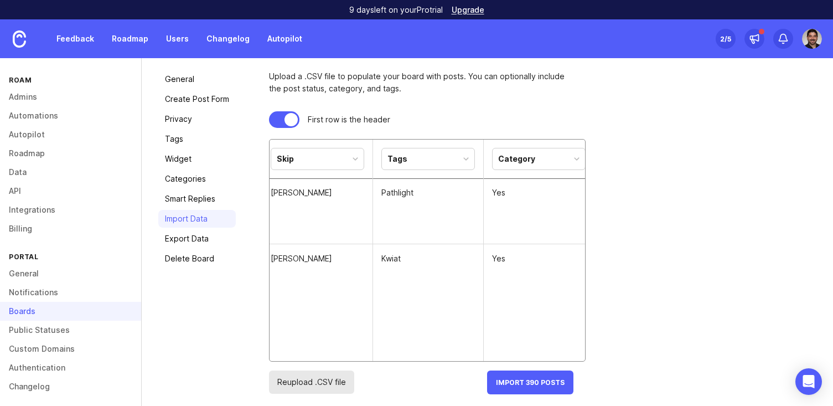
scroll to position [0, 240]
click at [434, 159] on div "Tags" at bounding box center [416, 158] width 92 height 21
click at [507, 159] on div "Category" at bounding box center [505, 159] width 37 height 12
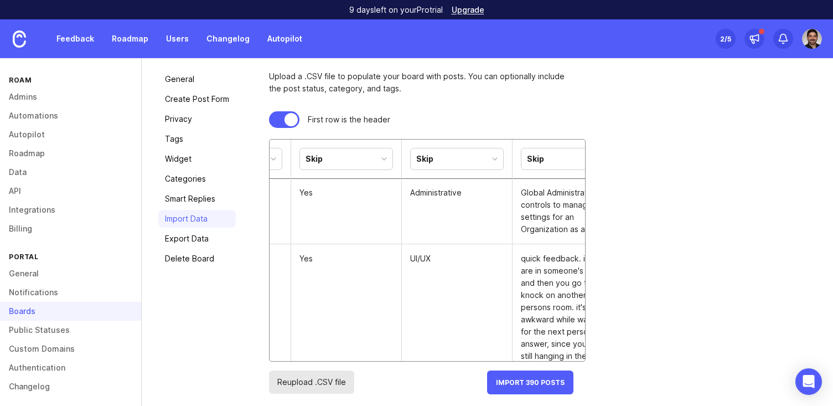
scroll to position [0, 432]
click at [432, 161] on div "Skip" at bounding box center [446, 158] width 92 height 21
click at [422, 271] on td "UI/UX" at bounding box center [446, 344] width 111 height 200
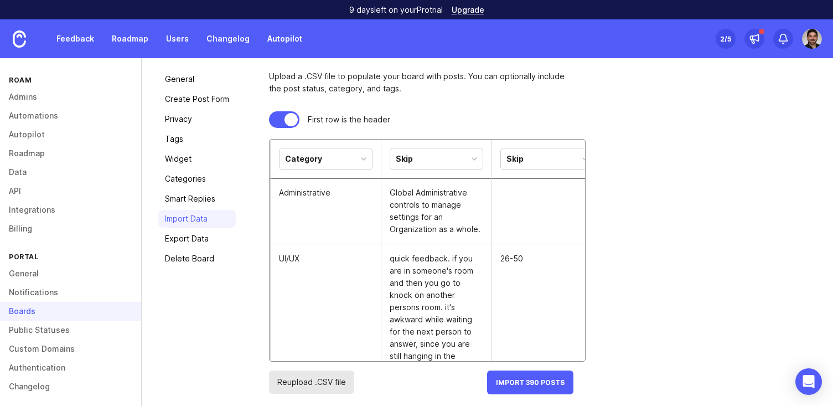
scroll to position [0, 554]
click at [436, 158] on div "Skip" at bounding box center [435, 158] width 92 height 21
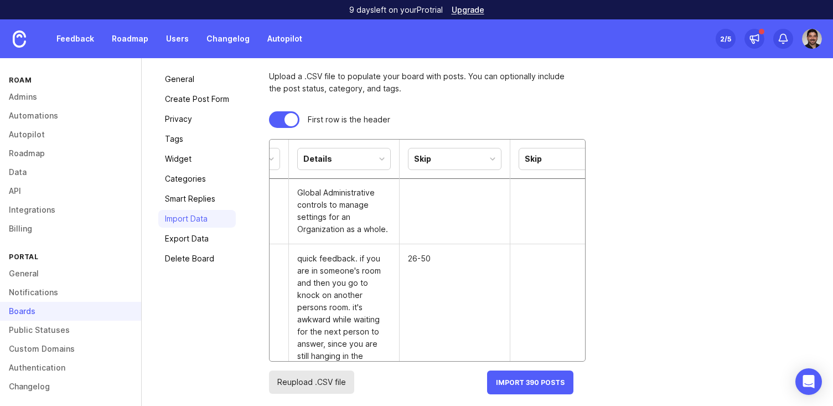
scroll to position [0, 647]
click at [454, 159] on div "Skip" at bounding box center [453, 158] width 92 height 21
click at [464, 330] on td "26-50" at bounding box center [453, 344] width 111 height 200
click at [437, 152] on div "Skip" at bounding box center [453, 158] width 92 height 21
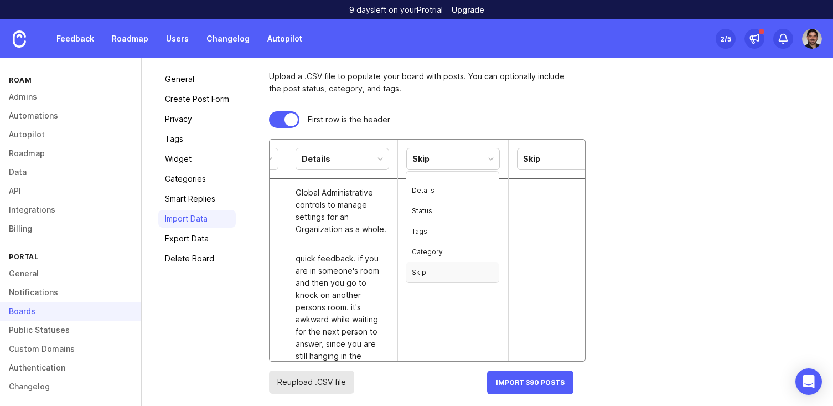
click at [436, 322] on td "26-50" at bounding box center [453, 344] width 111 height 200
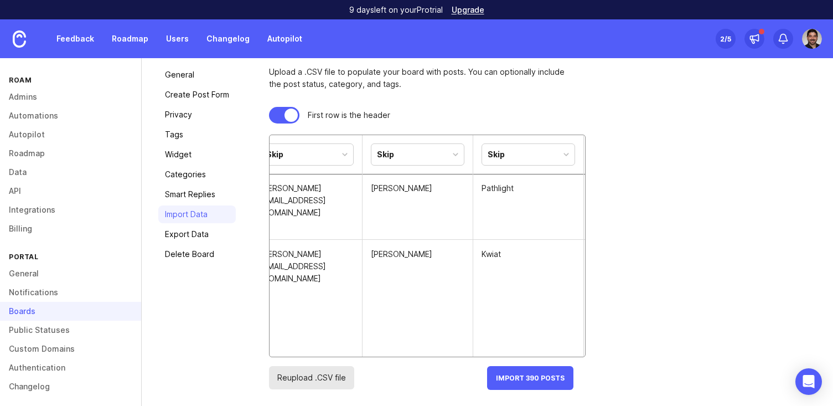
scroll to position [0, 0]
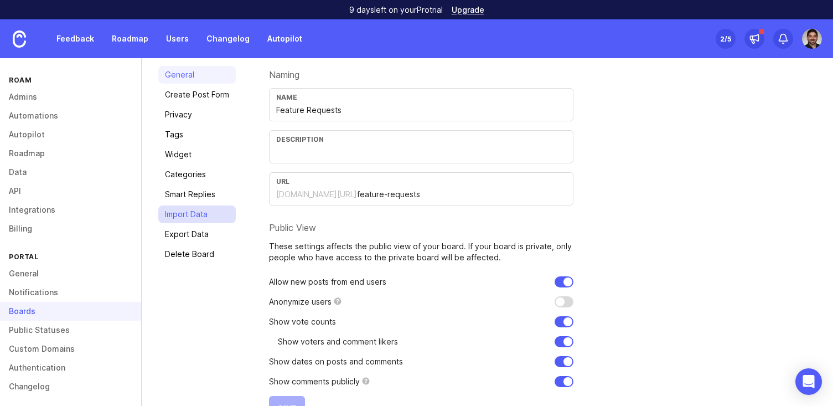
click at [179, 206] on link "Import Data" at bounding box center [197, 214] width 78 height 18
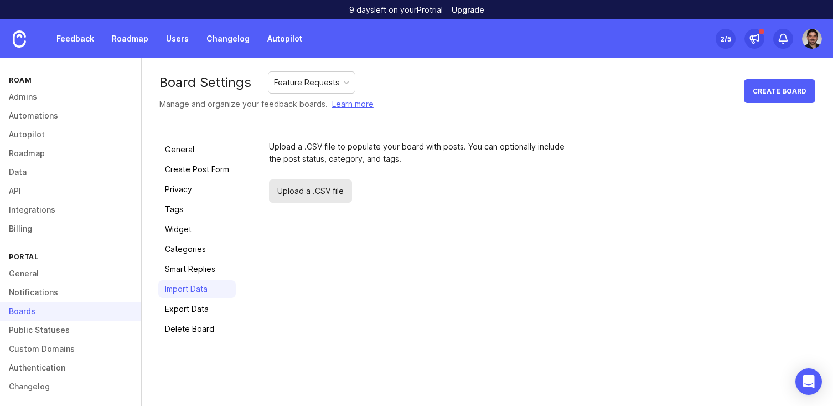
click at [70, 316] on div "Boards" at bounding box center [70, 311] width 141 height 19
click at [70, 311] on div "Boards" at bounding box center [70, 311] width 141 height 19
click at [32, 311] on div "Boards" at bounding box center [70, 311] width 141 height 19
click at [185, 147] on link "General" at bounding box center [197, 150] width 78 height 18
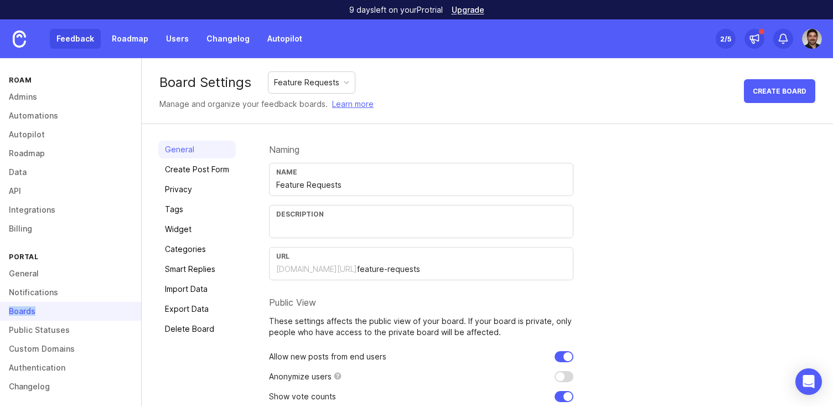
click at [80, 35] on link "Feedback" at bounding box center [75, 39] width 51 height 20
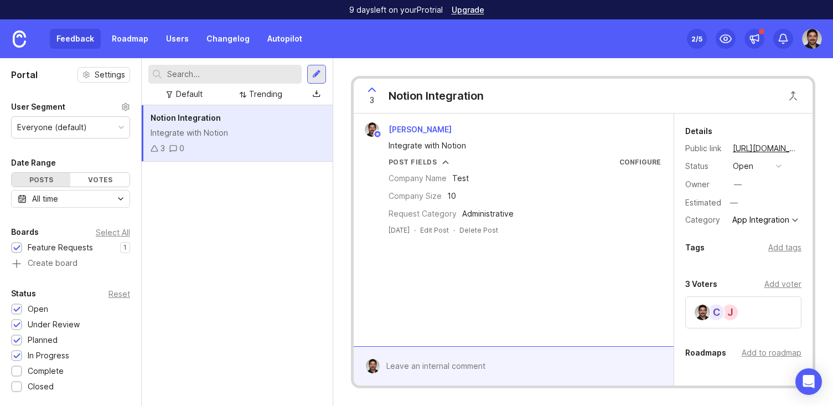
click at [279, 129] on div "Integrate with Notion" at bounding box center [237, 133] width 173 height 12
click at [776, 283] on div "Add voter" at bounding box center [783, 284] width 37 height 12
click at [621, 297] on div "[PERSON_NAME] Integrate with Notion Post Fields Configure Company Name Test Com…" at bounding box center [514, 229] width 320 height 233
click at [244, 262] on div "Notion Integration Integrate with Notion 3 0" at bounding box center [237, 255] width 191 height 301
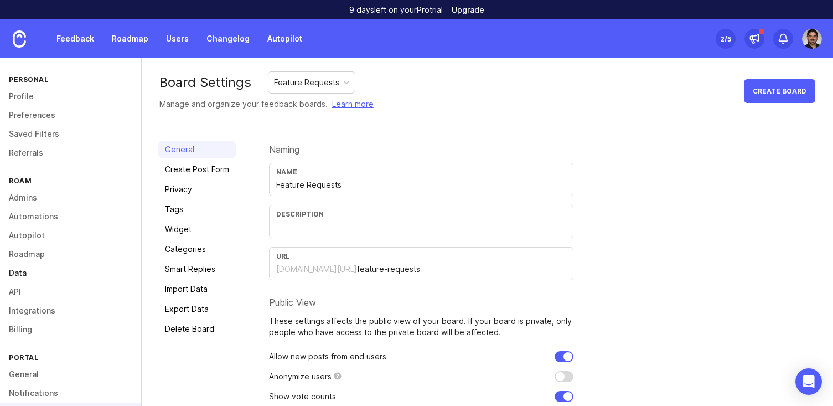
scroll to position [105, 0]
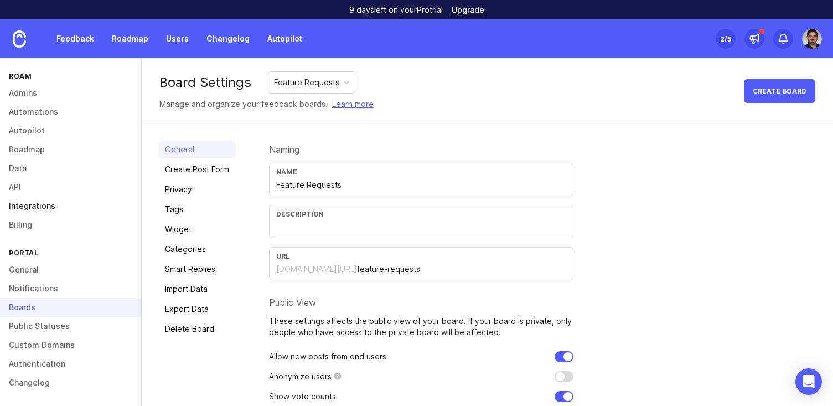
click at [48, 210] on link "Integrations" at bounding box center [70, 206] width 141 height 19
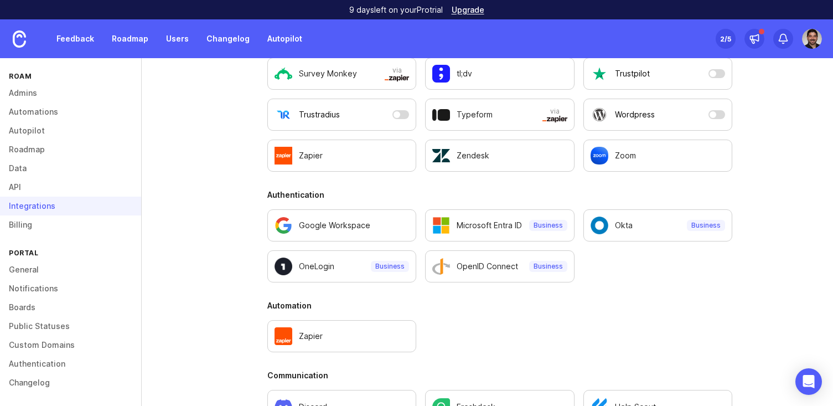
scroll to position [394, 0]
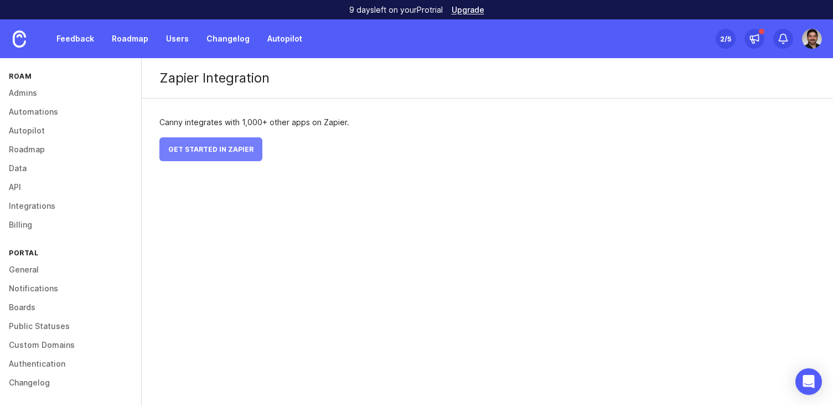
click at [209, 151] on span "Get Started in Zapier" at bounding box center [210, 149] width 85 height 8
click at [23, 189] on link "API" at bounding box center [70, 187] width 141 height 19
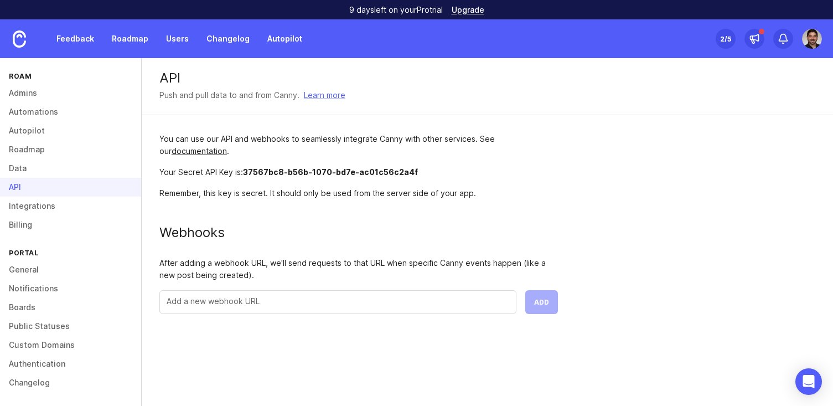
click at [270, 169] on span "37567bc8-b56b-1070-bd7e-ac01c56c2a4f" at bounding box center [330, 171] width 175 height 9
click at [249, 180] on div "You can use our API and webhooks to seamlessly integrate Canny with other servi…" at bounding box center [359, 223] width 434 height 216
drag, startPoint x: 246, startPoint y: 173, endPoint x: 415, endPoint y: 173, distance: 168.9
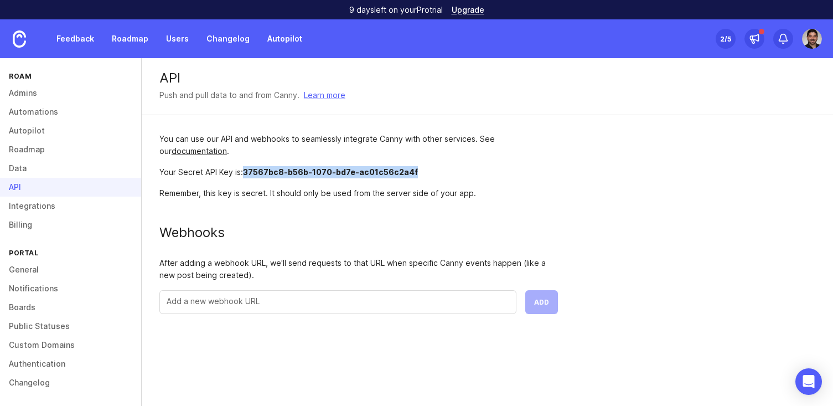
click at [415, 173] on div "Your Secret API Key is: 37567bc8-b56b-1070-bd7e-ac01c56c2a4f" at bounding box center [358, 172] width 399 height 12
copy span "37567bc8-b56b-1070-bd7e-ac01c56c2a4f"
click at [230, 302] on input "text" at bounding box center [338, 301] width 343 height 12
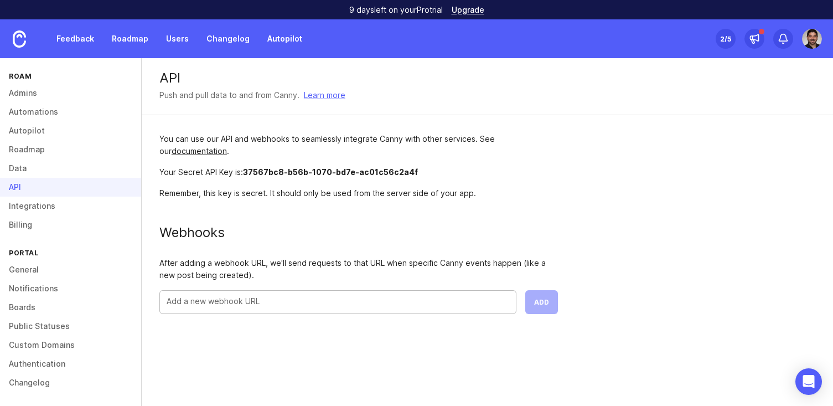
click at [230, 302] on input "text" at bounding box center [338, 301] width 343 height 12
click at [60, 41] on link "Feedback" at bounding box center [75, 39] width 51 height 20
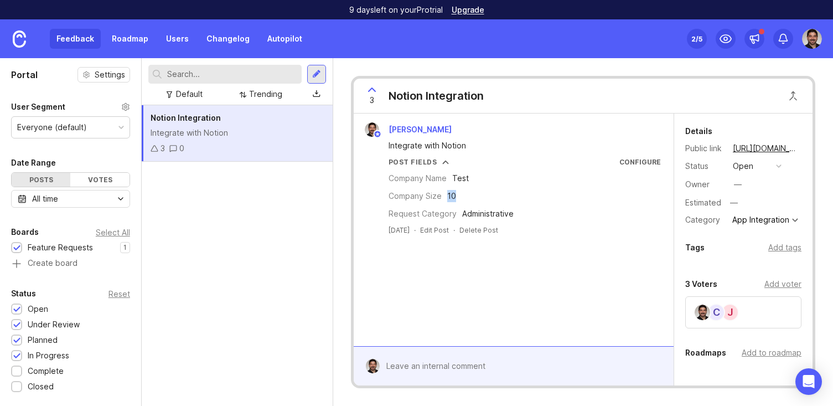
drag, startPoint x: 447, startPoint y: 196, endPoint x: 499, endPoint y: 195, distance: 52.6
click at [499, 195] on div "Company Size 10" at bounding box center [525, 196] width 272 height 12
click at [492, 180] on div "Company Name Test" at bounding box center [525, 178] width 272 height 12
drag, startPoint x: 450, startPoint y: 181, endPoint x: 500, endPoint y: 181, distance: 49.8
click at [500, 181] on div "Company Name Test" at bounding box center [525, 178] width 272 height 12
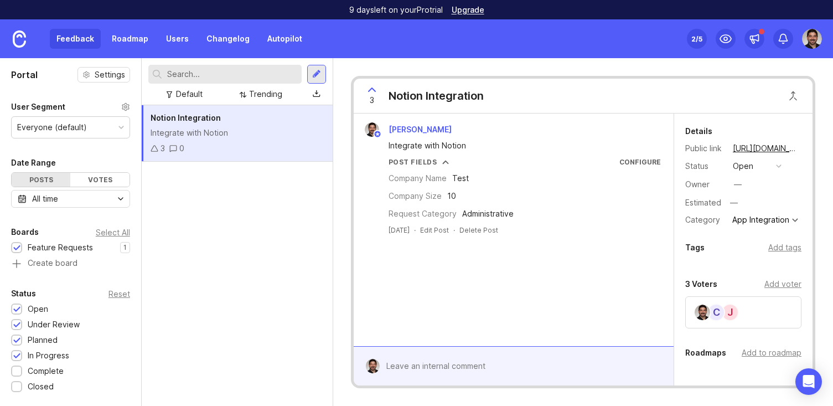
click at [500, 182] on div "Company Name Test" at bounding box center [525, 178] width 272 height 12
